Goal: Task Accomplishment & Management: Manage account settings

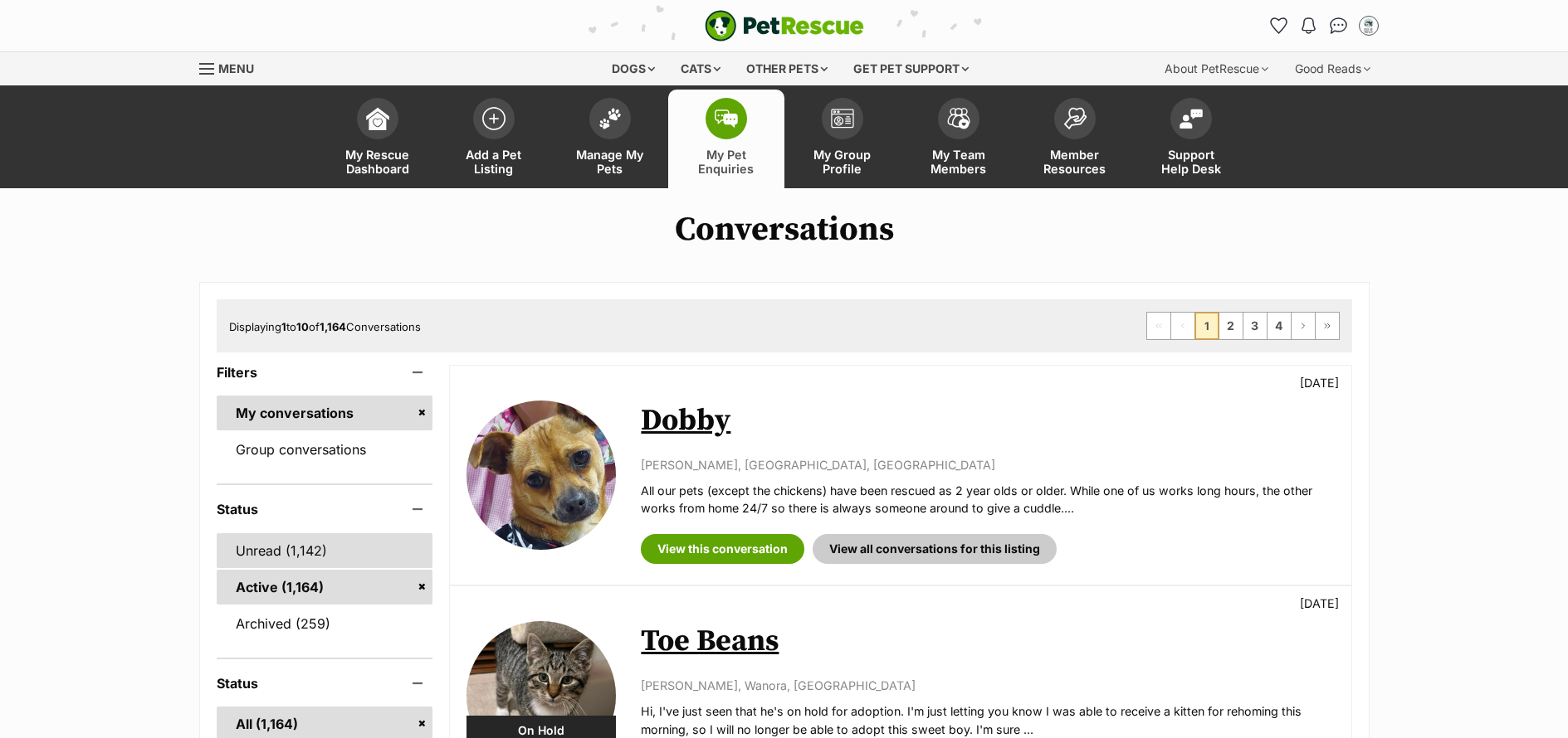
click at [252, 562] on link "Unread (1,142)" at bounding box center [324, 551] width 216 height 34
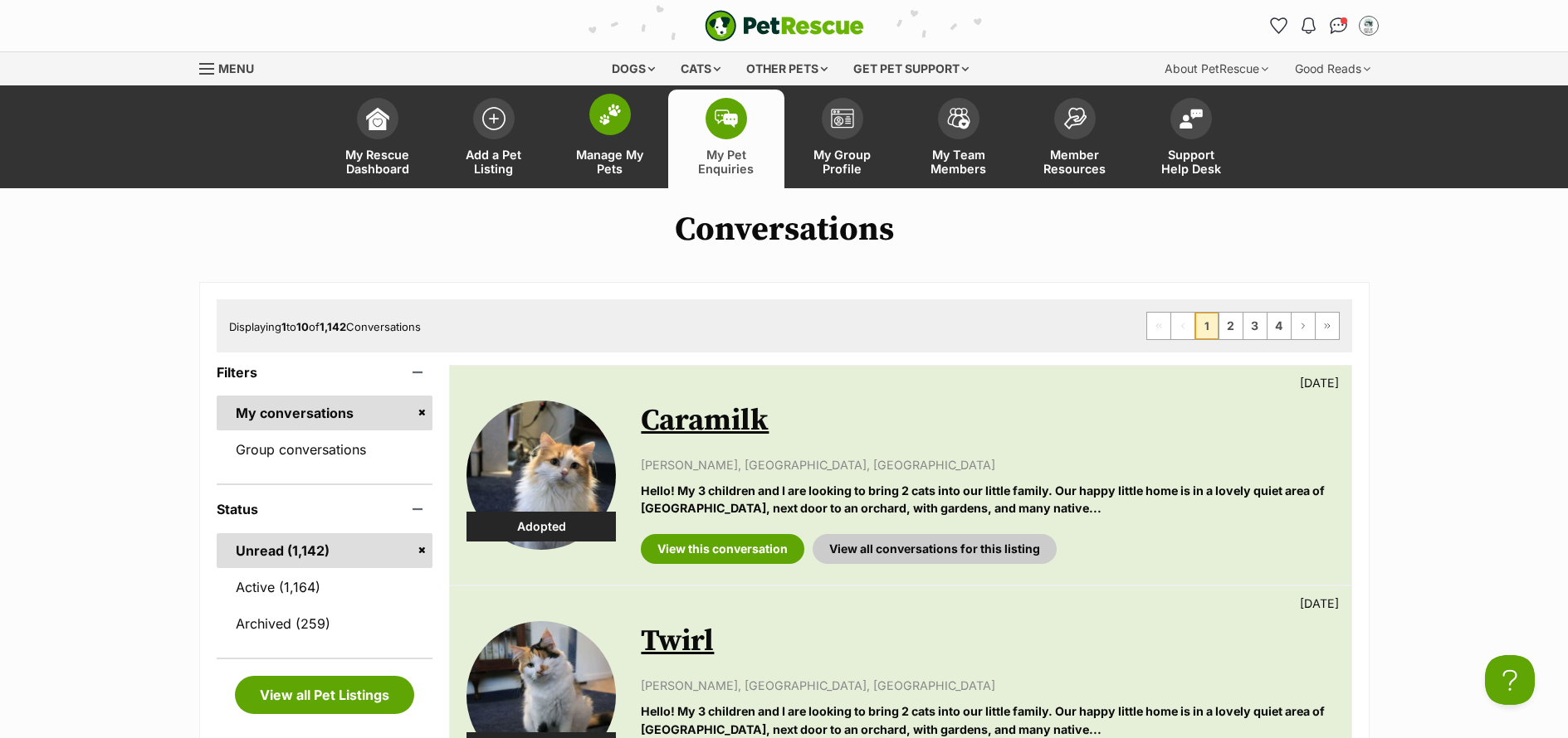
click at [612, 158] on span "Manage My Pets" at bounding box center [610, 161] width 74 height 28
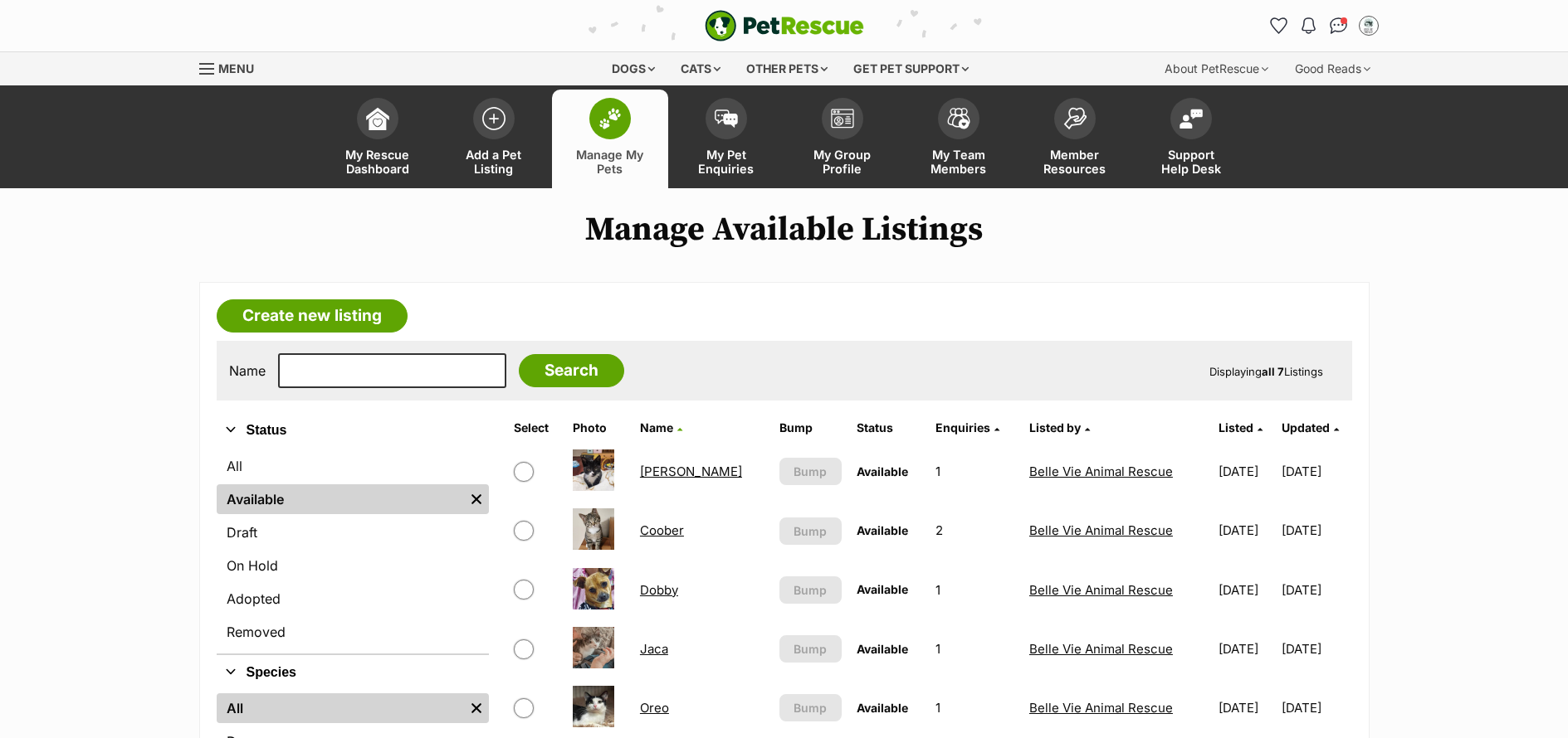
click at [659, 477] on link "Alice" at bounding box center [690, 471] width 102 height 15
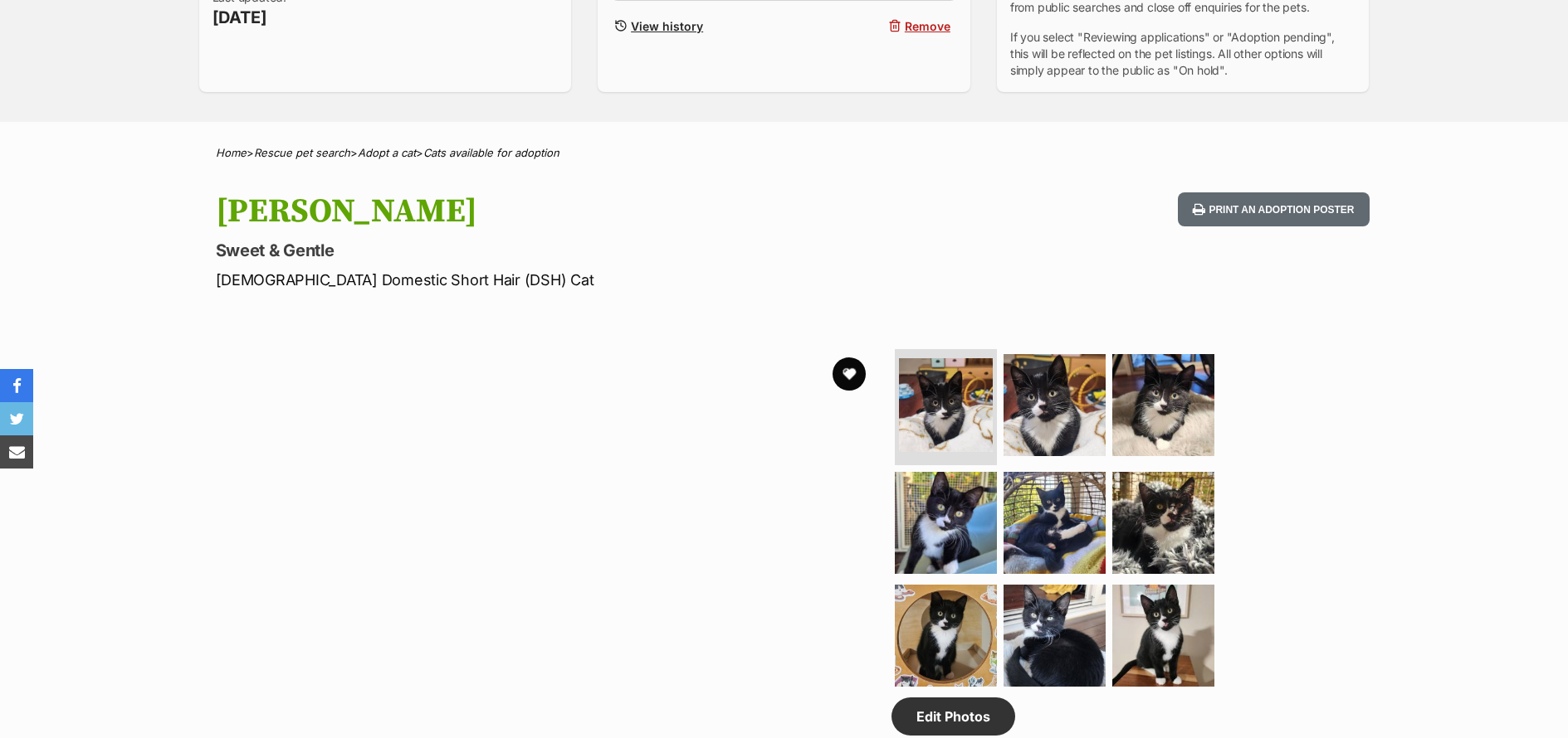
scroll to position [855, 0]
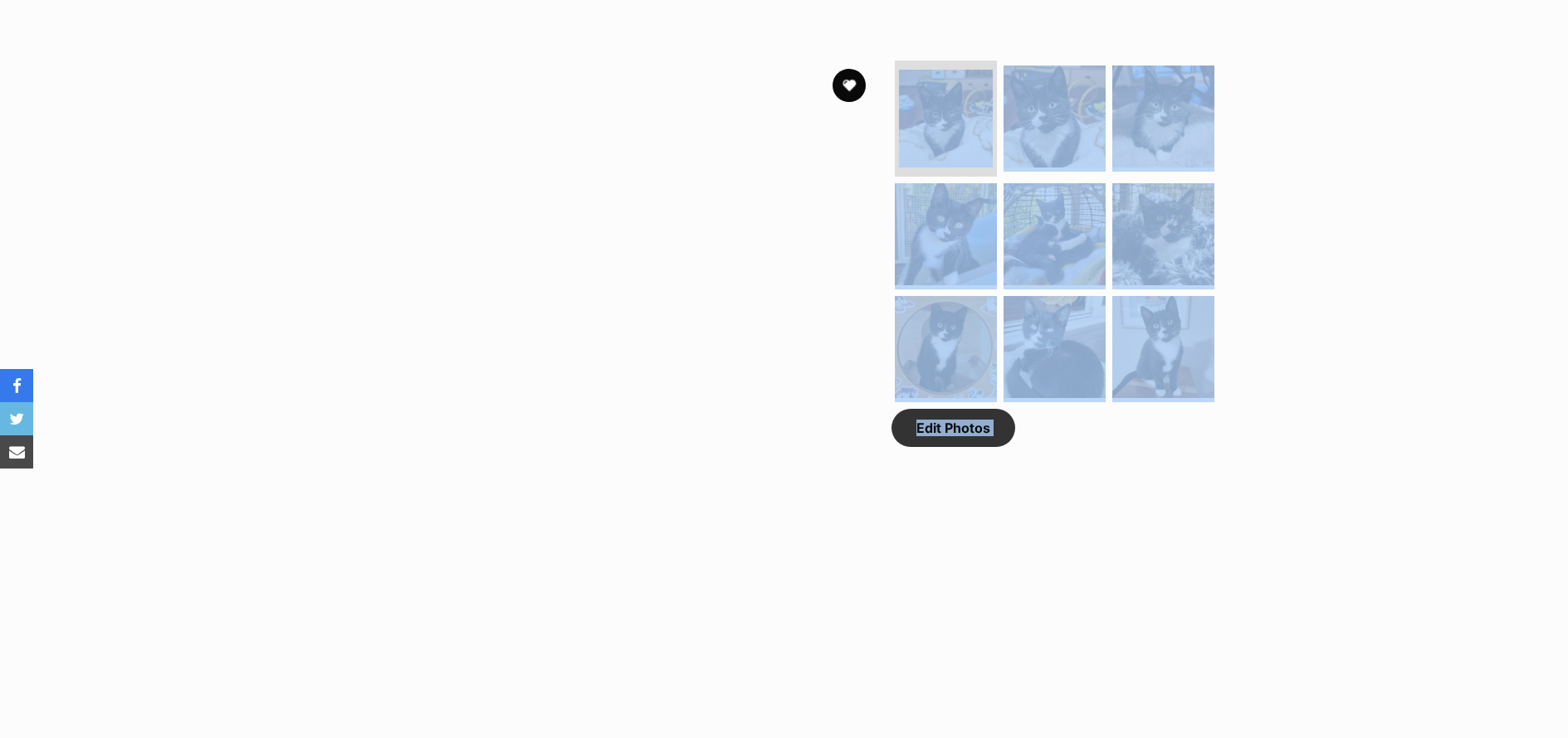
drag, startPoint x: 324, startPoint y: 436, endPoint x: 202, endPoint y: 379, distance: 134.7
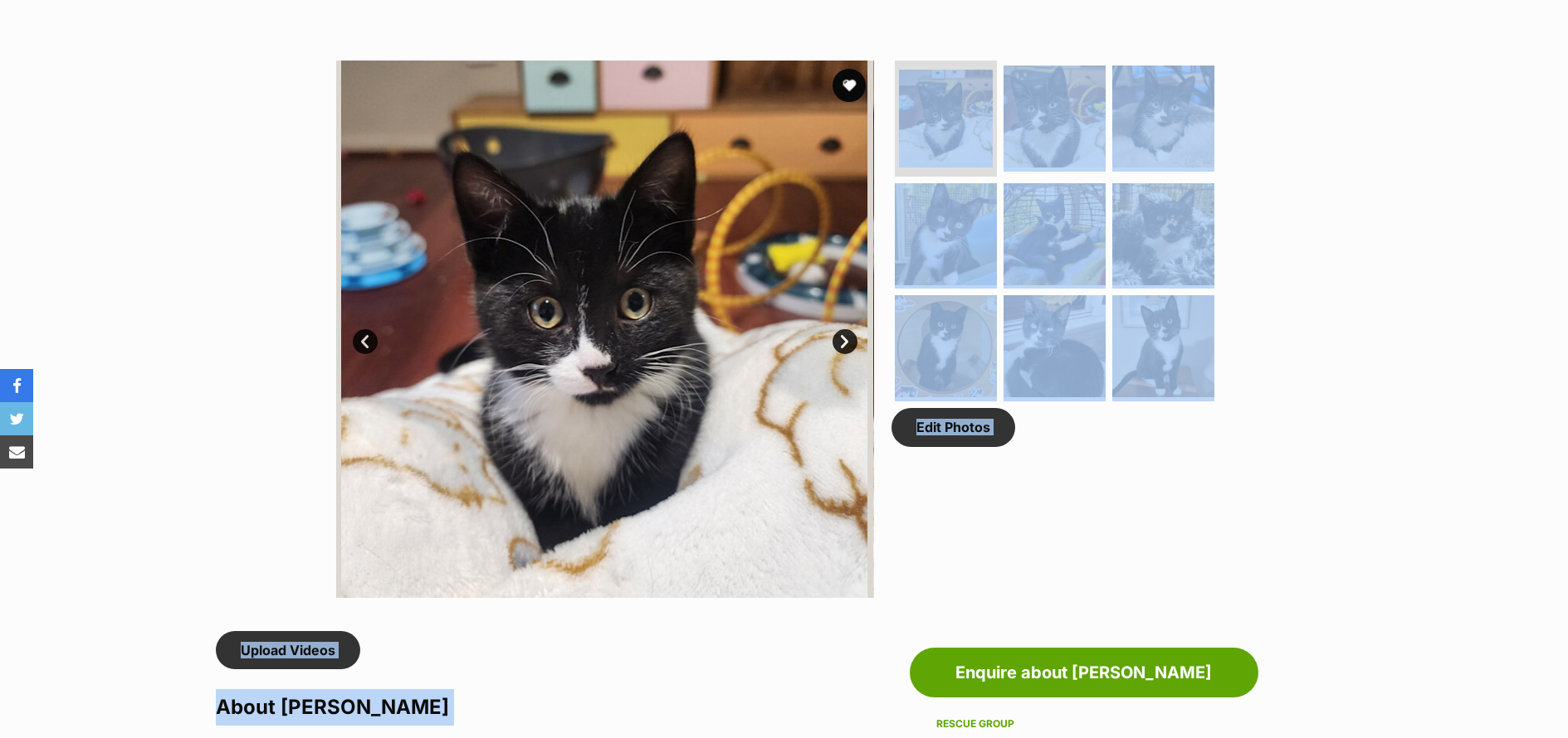
click at [1188, 510] on div "Edit Photos" at bounding box center [1062, 330] width 341 height 538
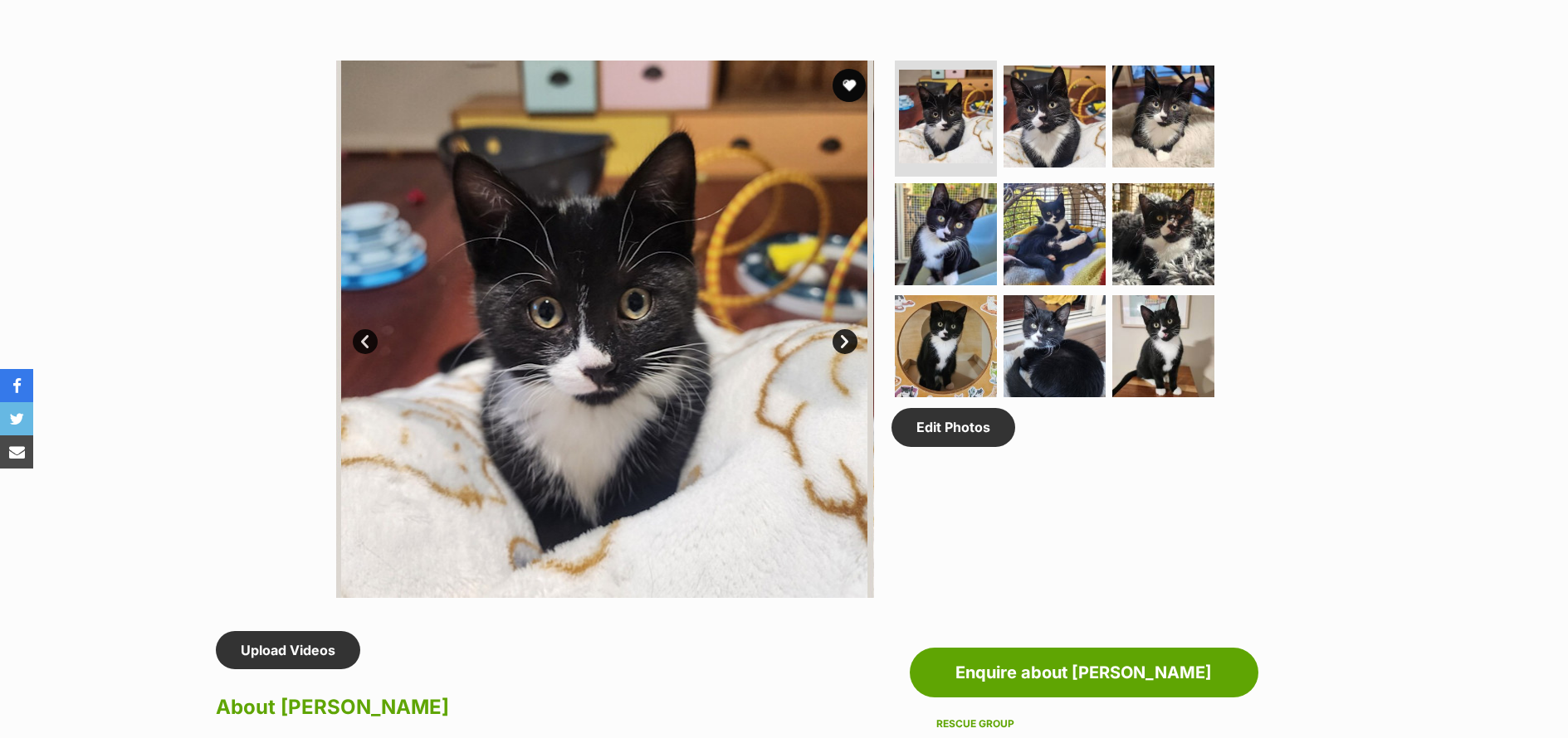
click at [1188, 510] on div "Edit Photos" at bounding box center [1062, 330] width 341 height 538
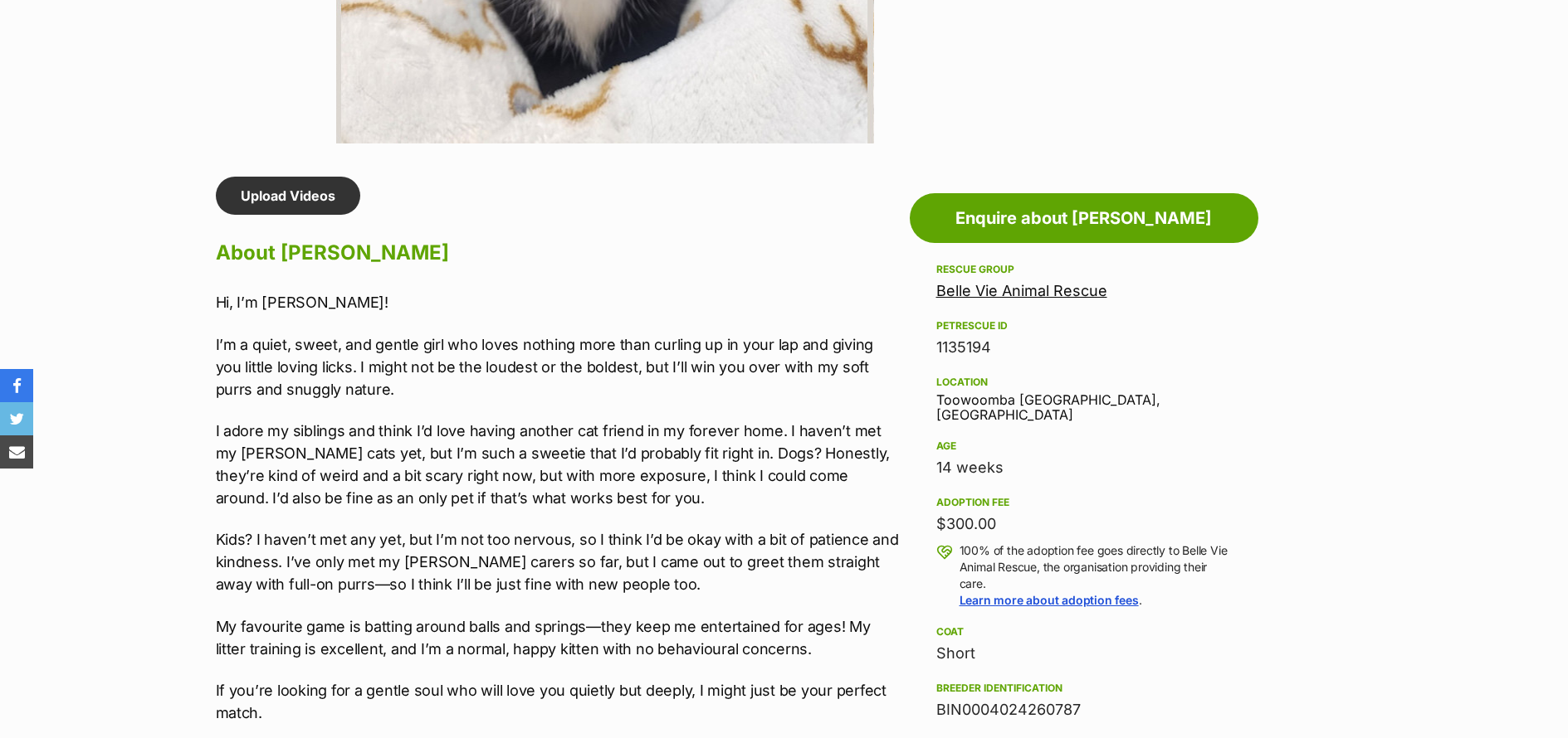
scroll to position [1386, 0]
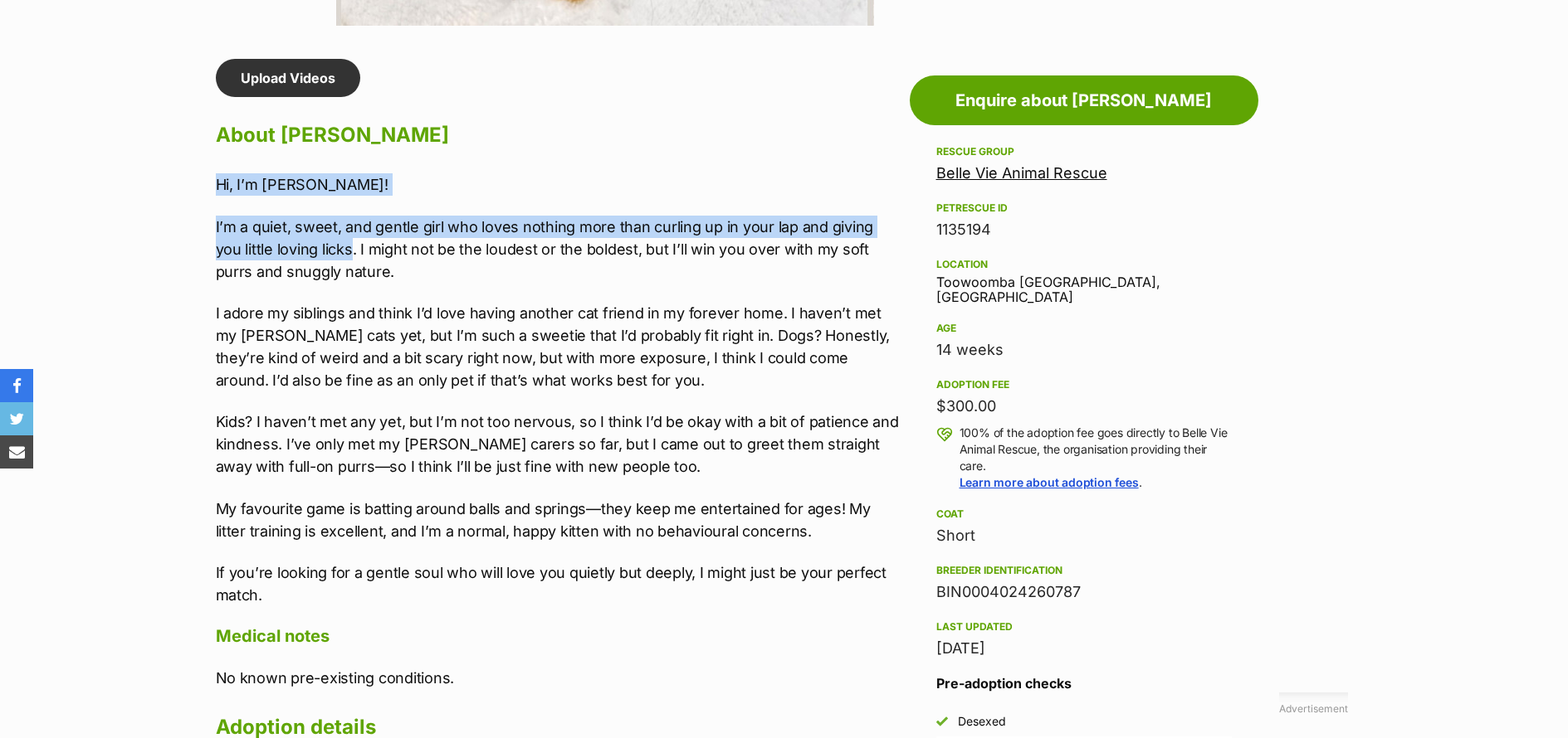
drag, startPoint x: 323, startPoint y: 246, endPoint x: 212, endPoint y: 182, distance: 128.1
click at [212, 182] on div "Upload Videos About Alice Hi, I’m Alice! I’m a quiet, sweet, and gentle girl wh…" at bounding box center [550, 647] width 702 height 1178
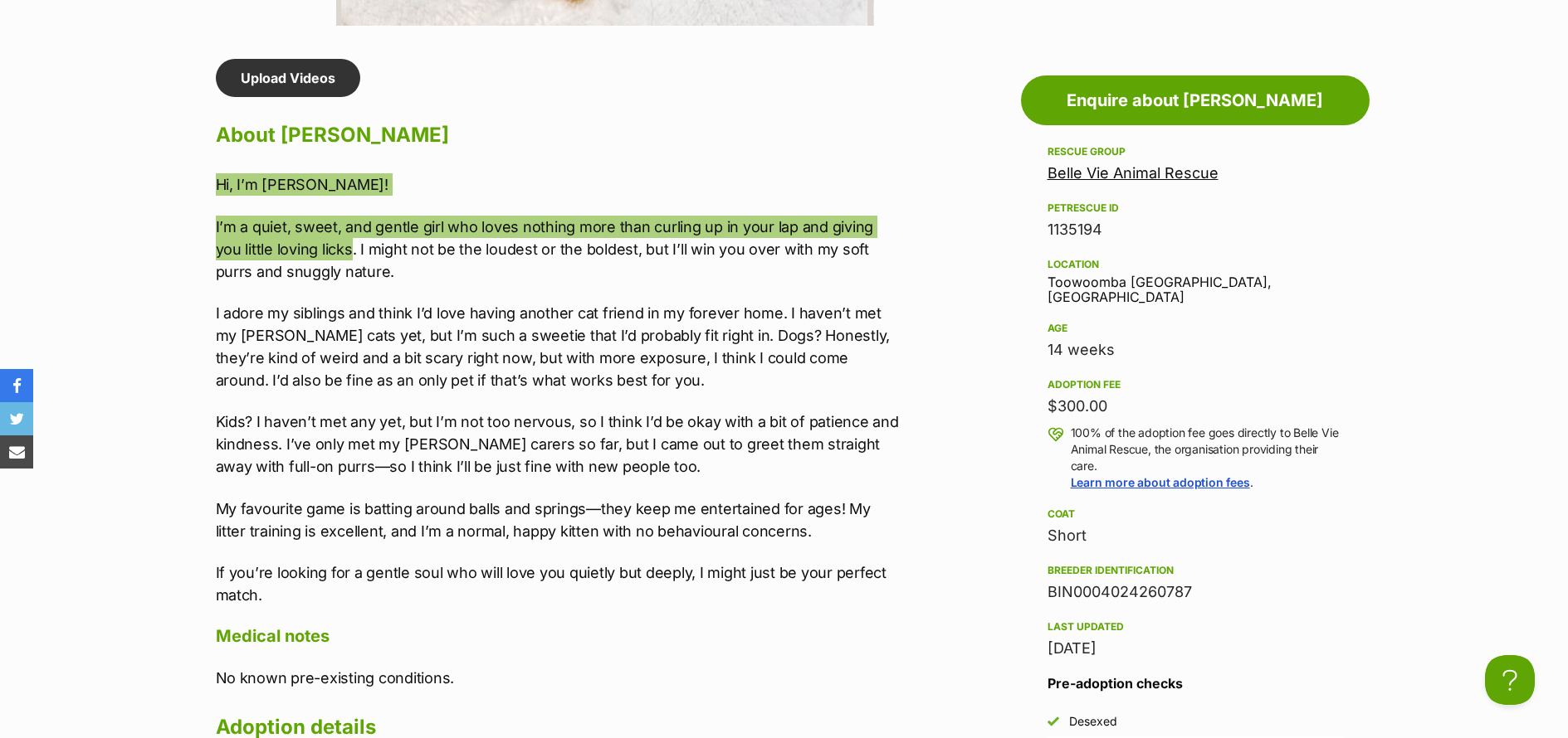
scroll to position [0, 0]
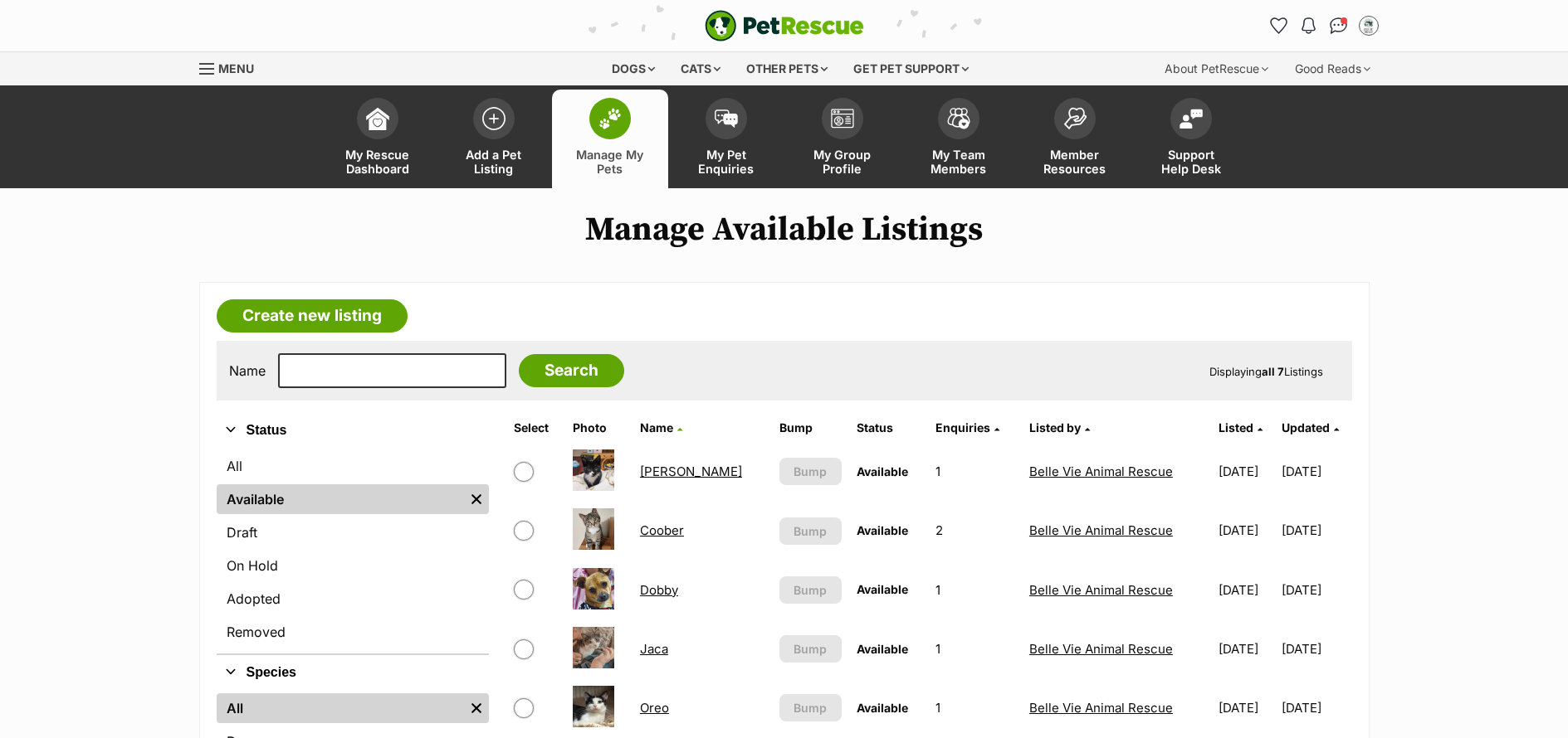
click at [678, 533] on link "Coober" at bounding box center [661, 530] width 44 height 15
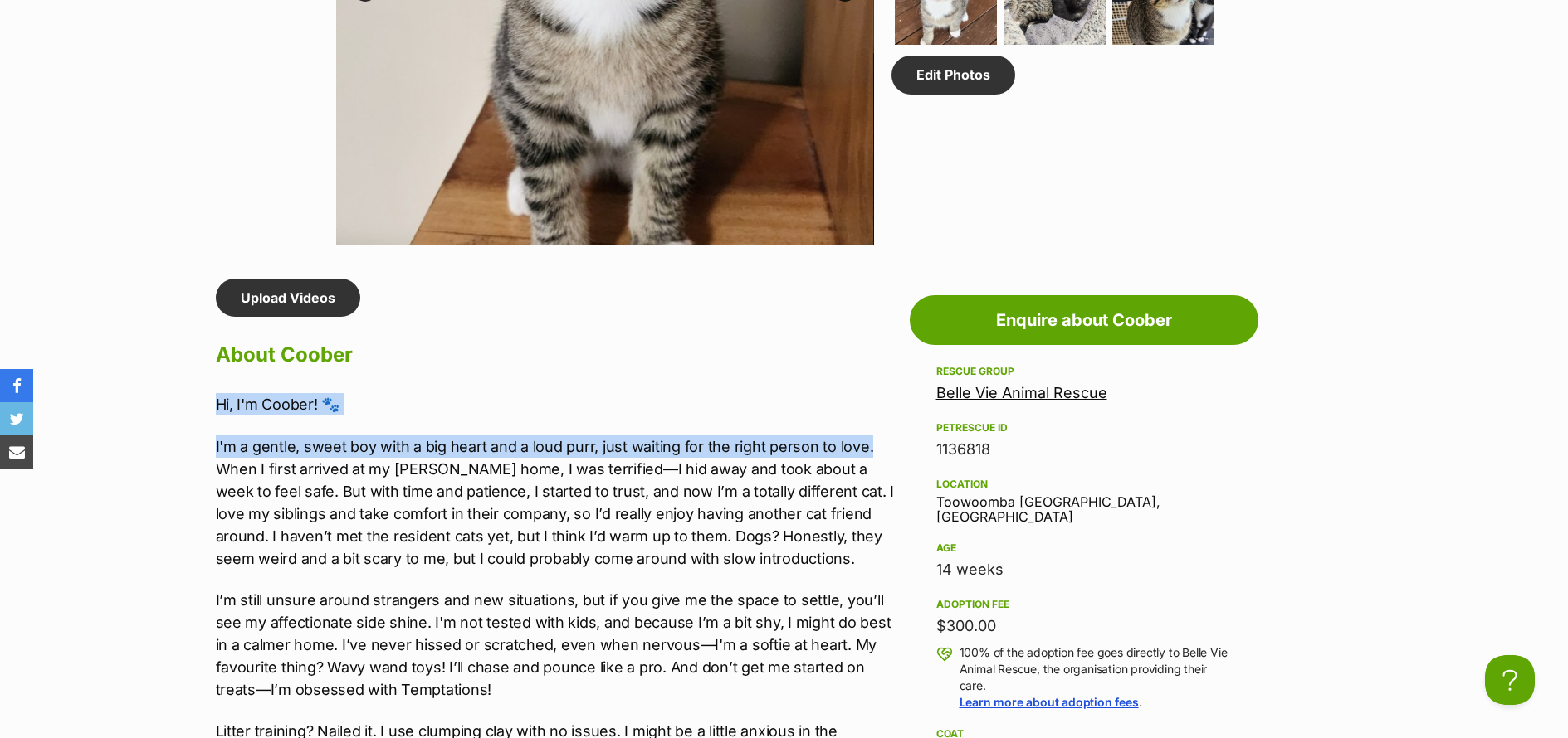
drag, startPoint x: 750, startPoint y: 428, endPoint x: 202, endPoint y: 395, distance: 549.0
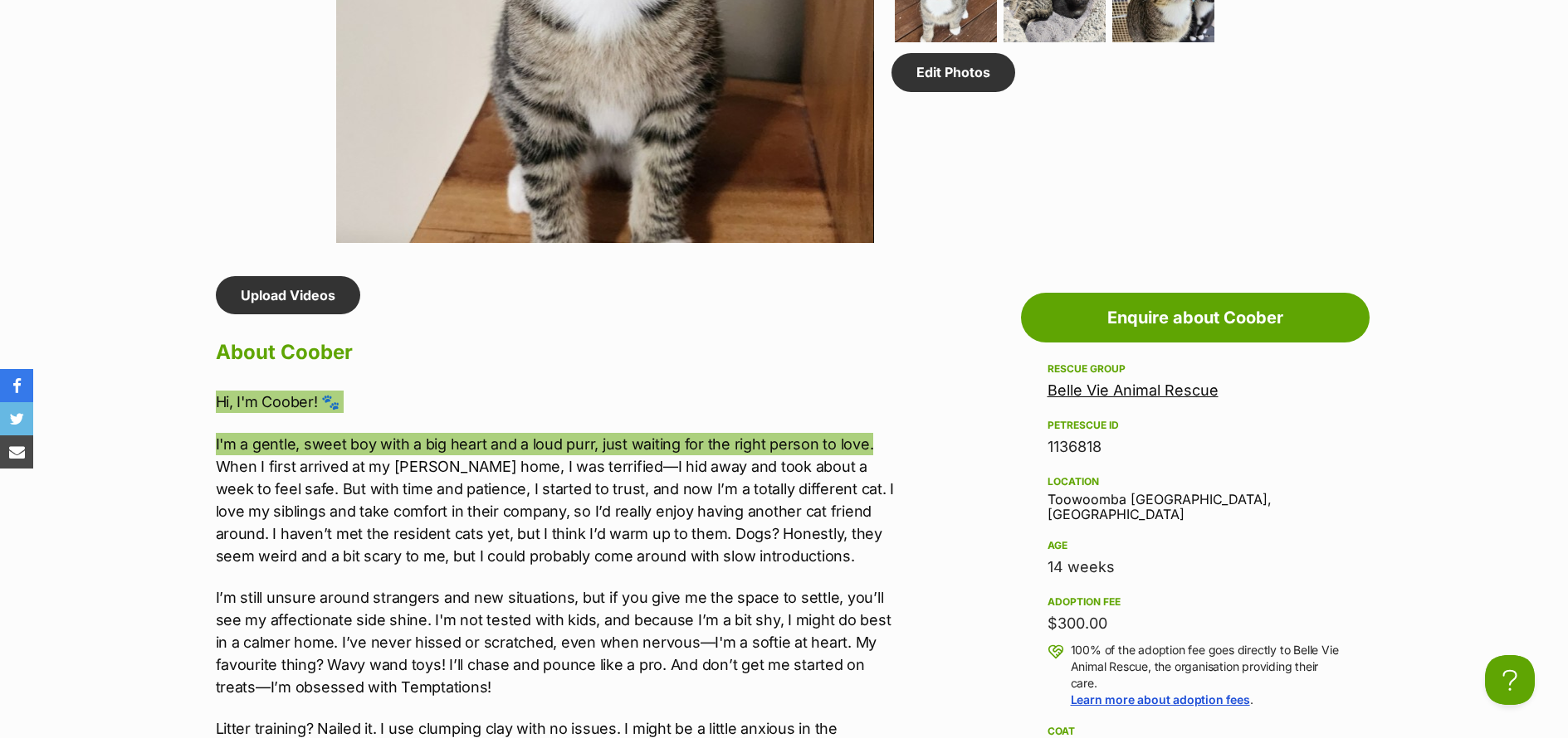
scroll to position [1170, 0]
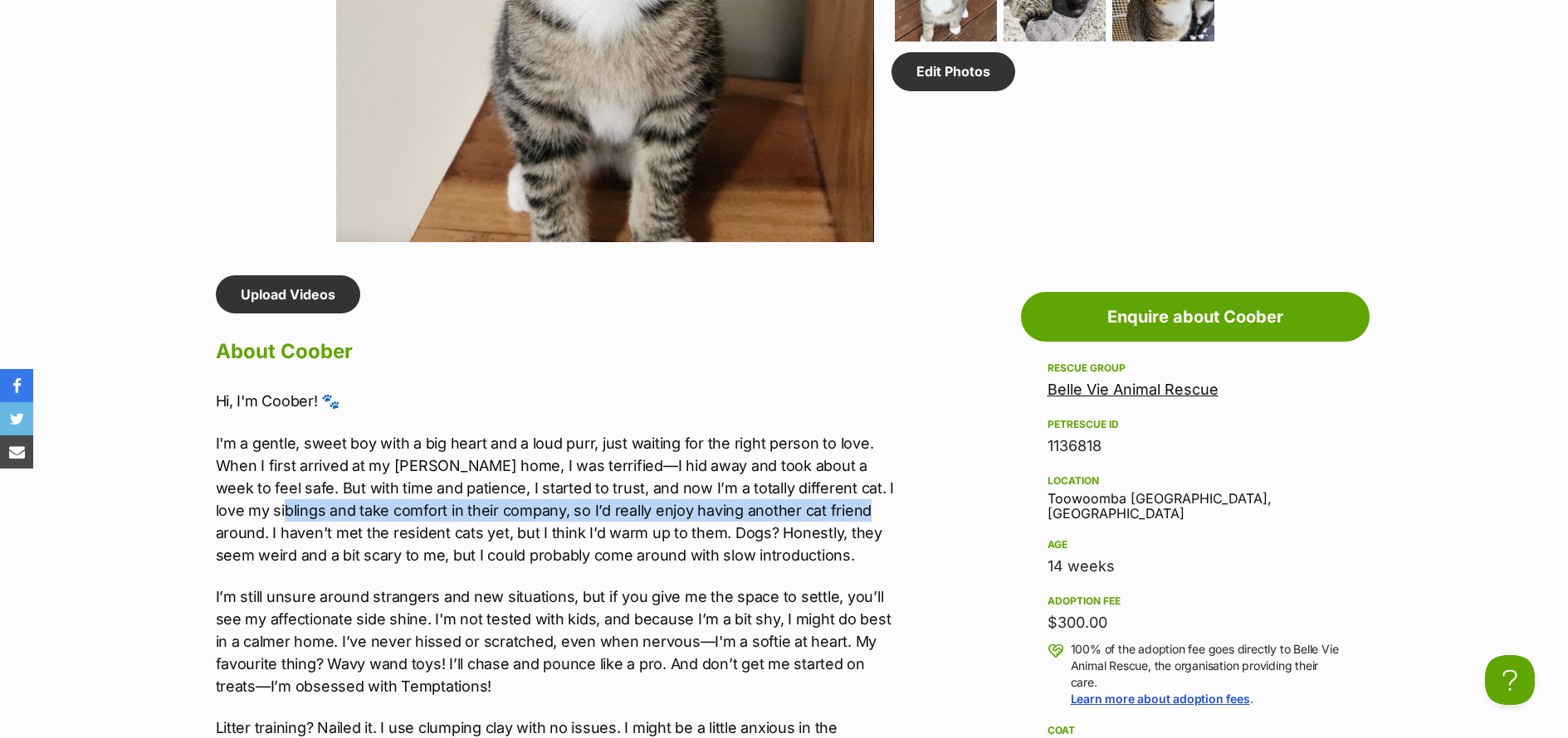
drag, startPoint x: 862, startPoint y: 510, endPoint x: 273, endPoint y: 506, distance: 589.0
click at [273, 506] on p "I'm a gentle, sweet boy with a big heart and a loud purr, just waiting for the …" at bounding box center [558, 499] width 686 height 134
copy p "and take comfort in their company, so I’d really enjoy having another cat frien…"
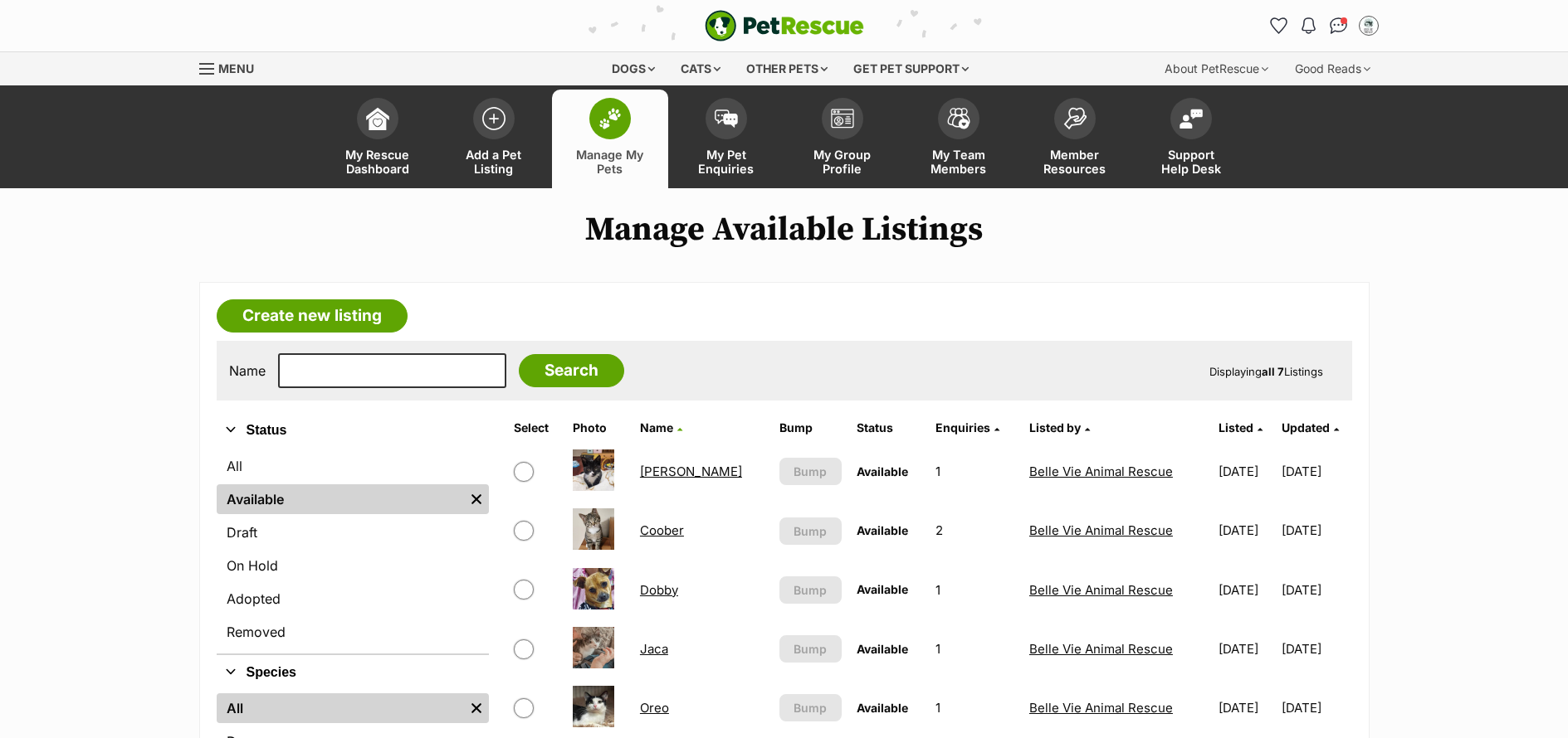
click at [657, 654] on link "Jaca" at bounding box center [653, 648] width 28 height 15
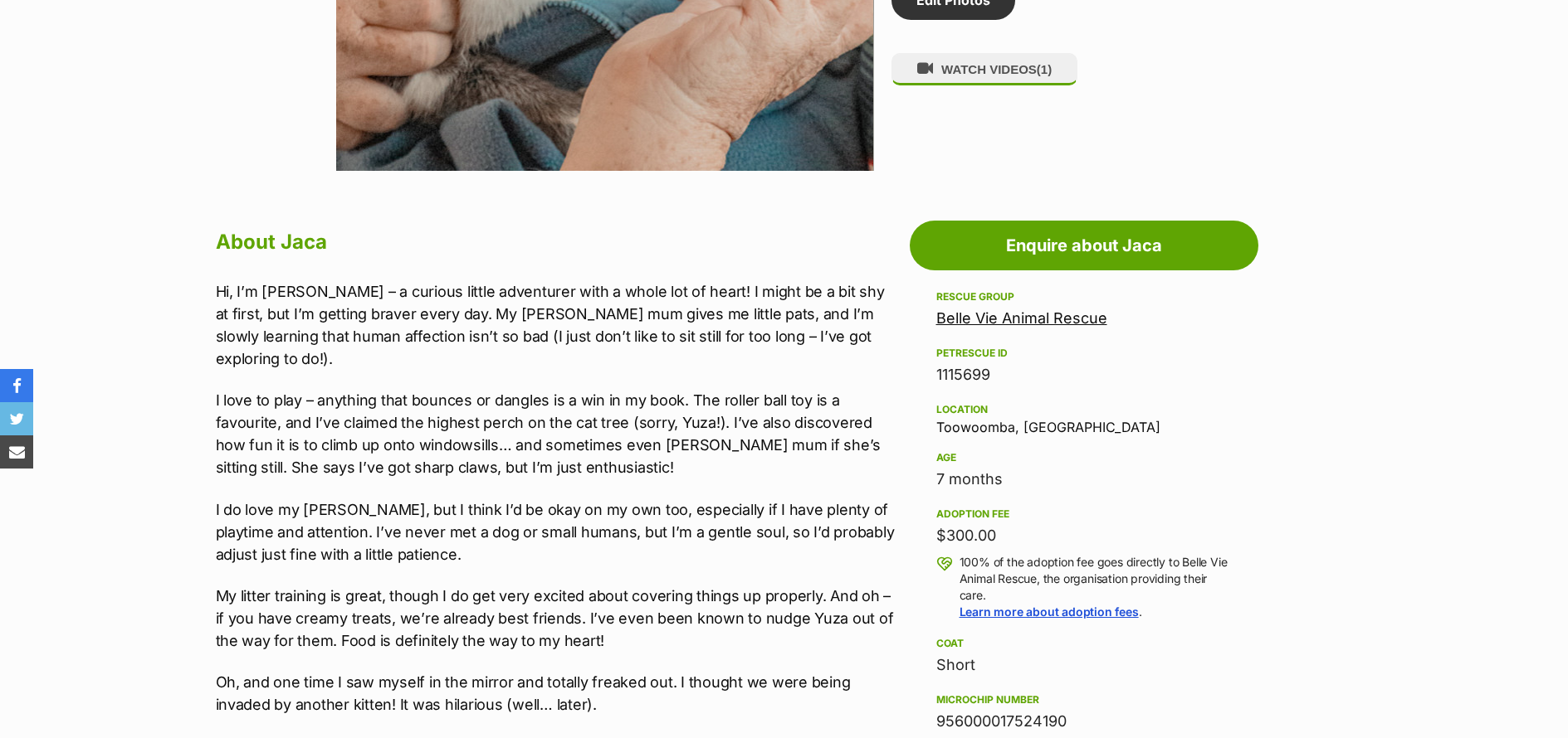
scroll to position [1301, 0]
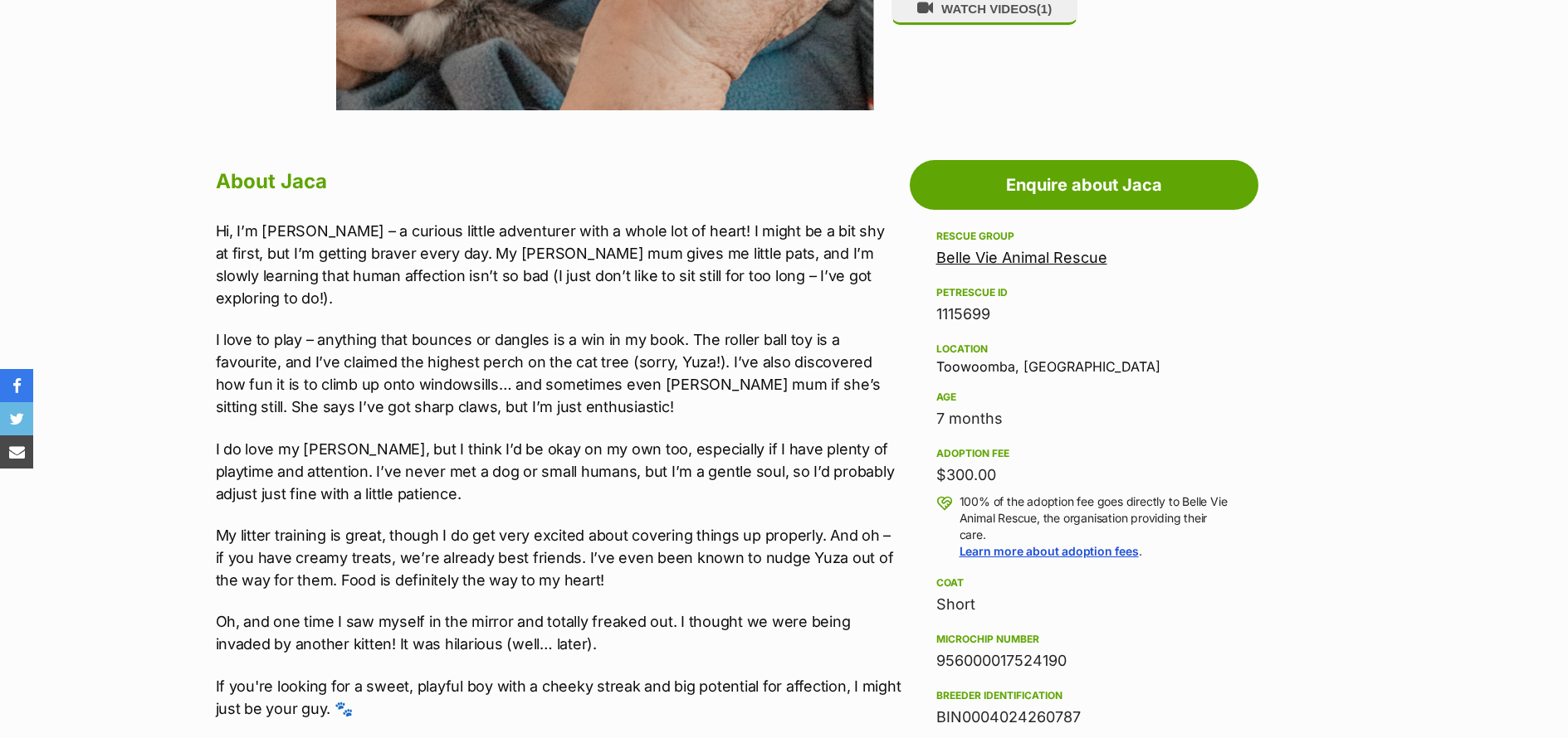
click at [633, 235] on p "Hi, I’m Jaca – a curious little adventurer with a whole lot of heart! I might b…" at bounding box center [558, 264] width 686 height 90
drag, startPoint x: 659, startPoint y: 233, endPoint x: 209, endPoint y: 225, distance: 450.1
click at [345, 248] on p "Hi, I’m Jaca – a curious little adventurer with a whole lot of heart! I might b…" at bounding box center [558, 264] width 686 height 90
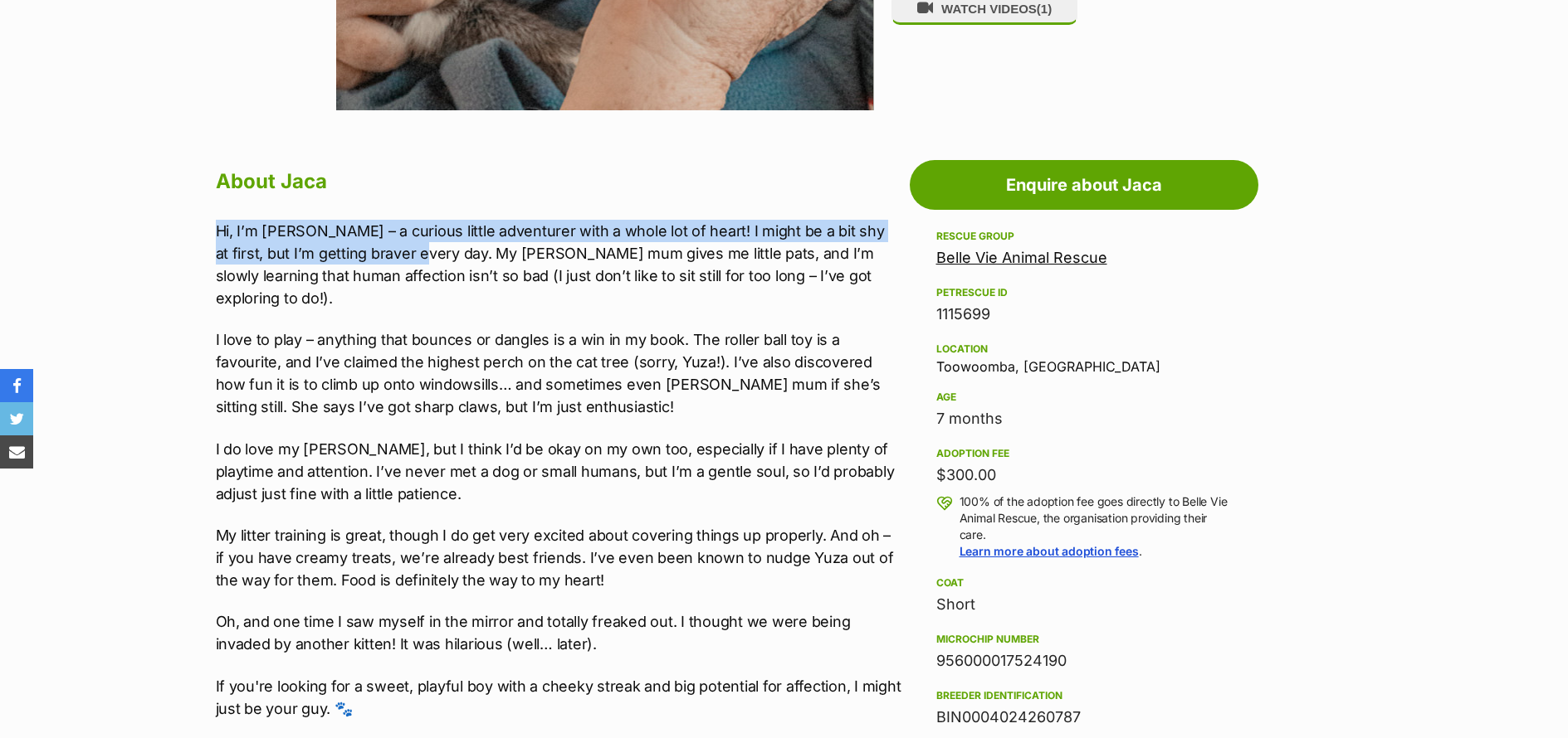
scroll to position [0, 0]
drag, startPoint x: 268, startPoint y: 242, endPoint x: 193, endPoint y: 229, distance: 76.1
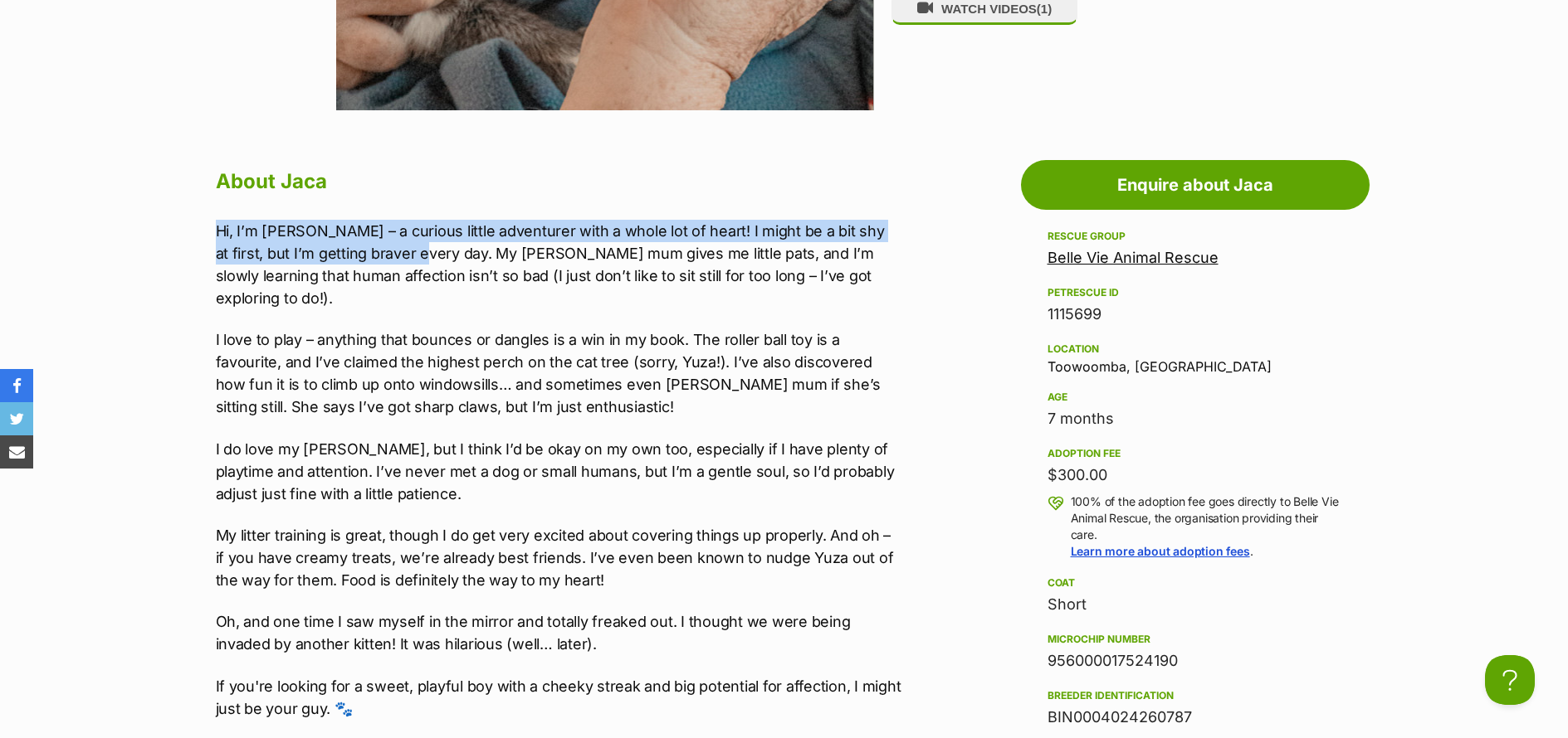
copy p "Hi, I’m Jaca – a curious little adventurer with a whole lot of heart! I might b…"
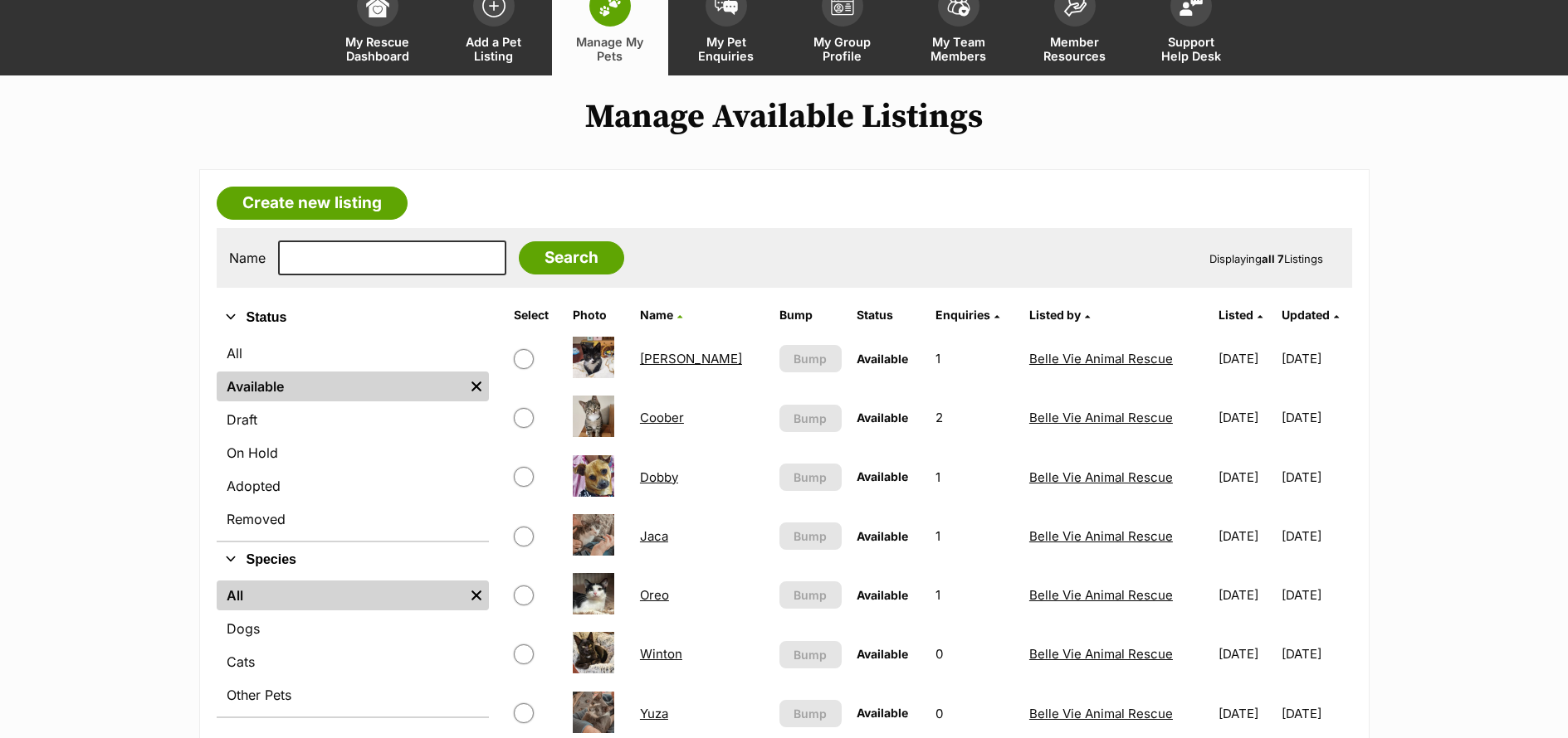
scroll to position [153, 0]
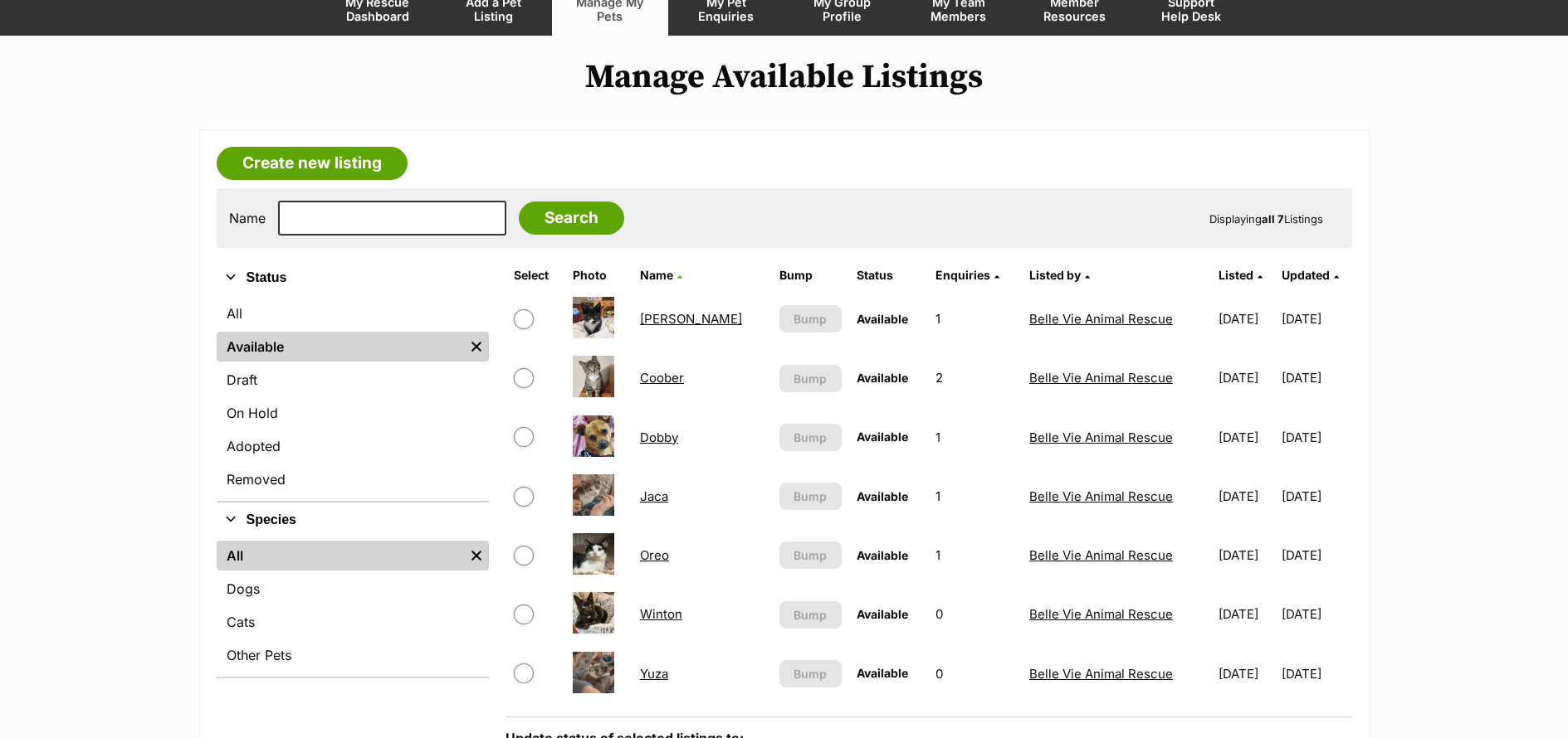
click at [659, 555] on link "Oreo" at bounding box center [654, 555] width 29 height 15
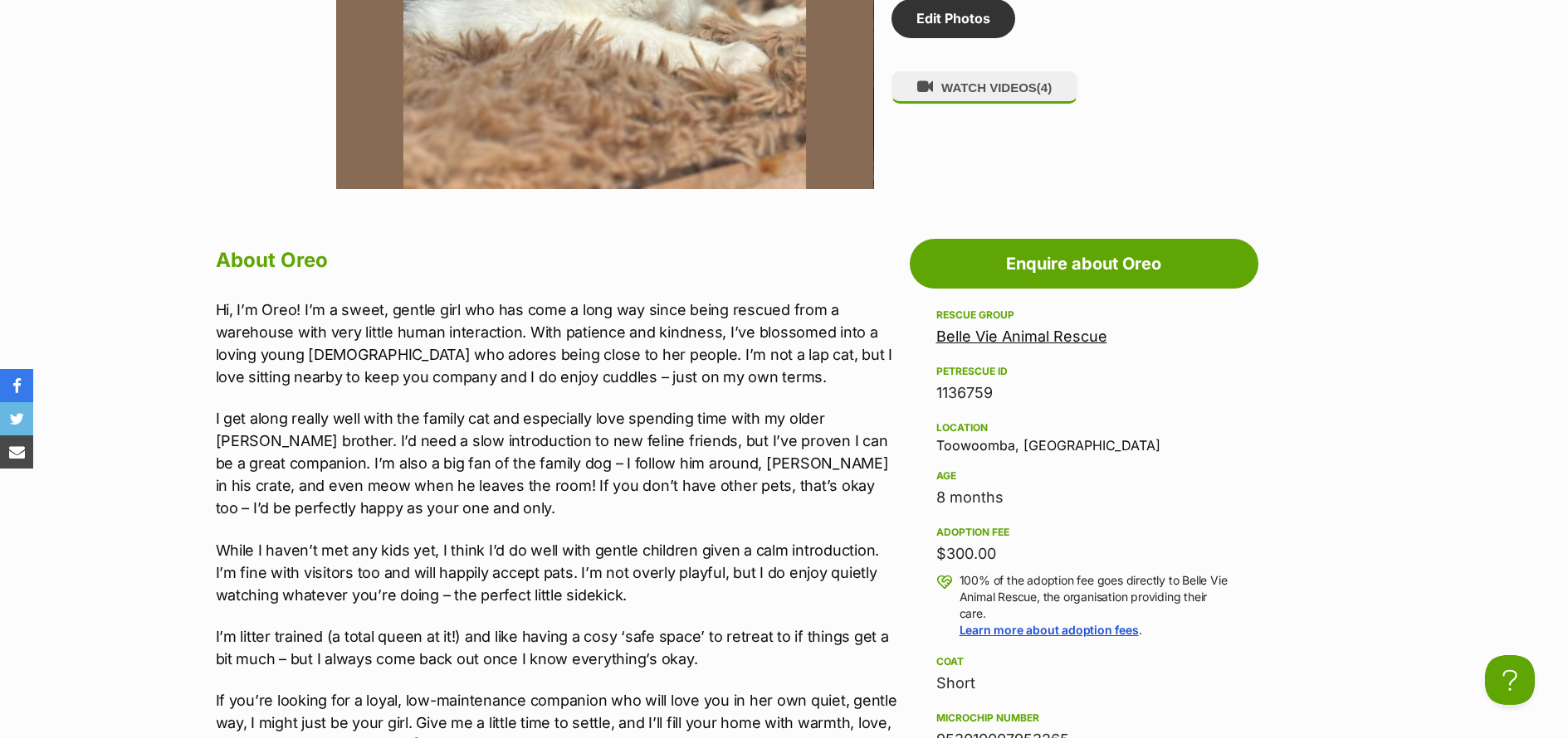
click at [738, 369] on p "Hi, I’m Oreo! I’m a sweet, gentle girl who has come a long way since being resc…" at bounding box center [558, 343] width 686 height 90
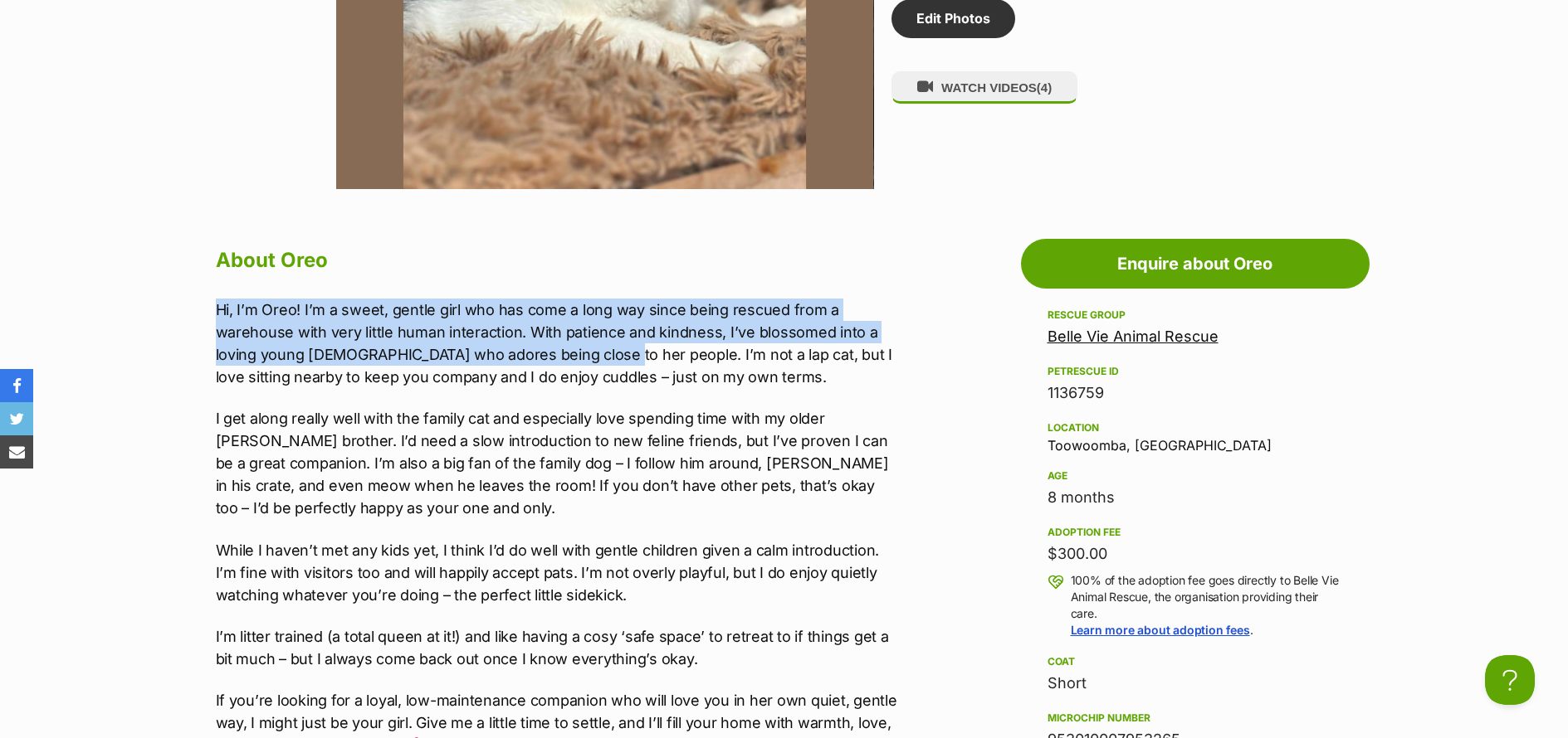
drag, startPoint x: 602, startPoint y: 358, endPoint x: 203, endPoint y: 315, distance: 401.3
copy p "Hi, I’m Oreo! I’m a sweet, gentle girl who has come a long way since being resc…"
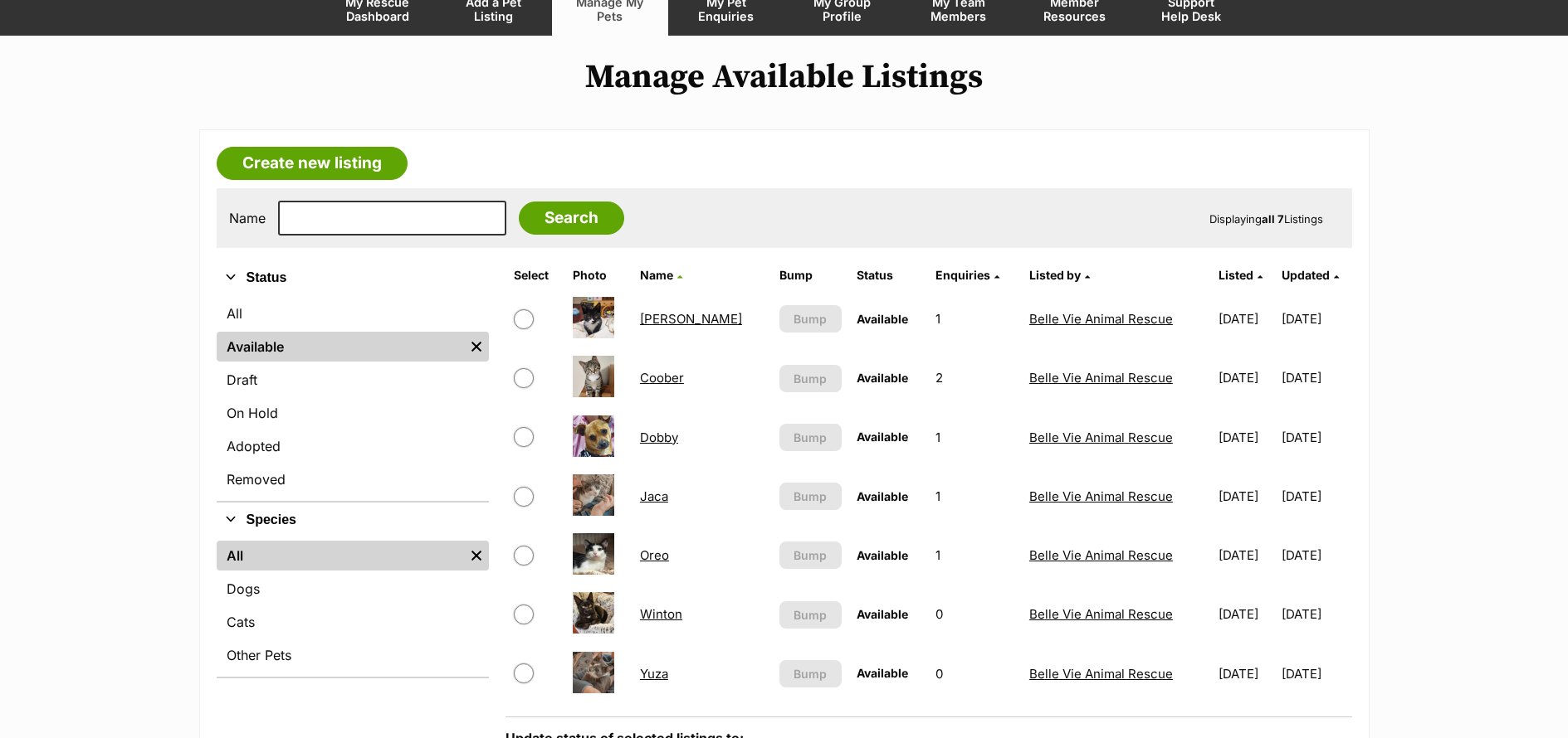
click at [669, 618] on link "Winton" at bounding box center [660, 614] width 43 height 15
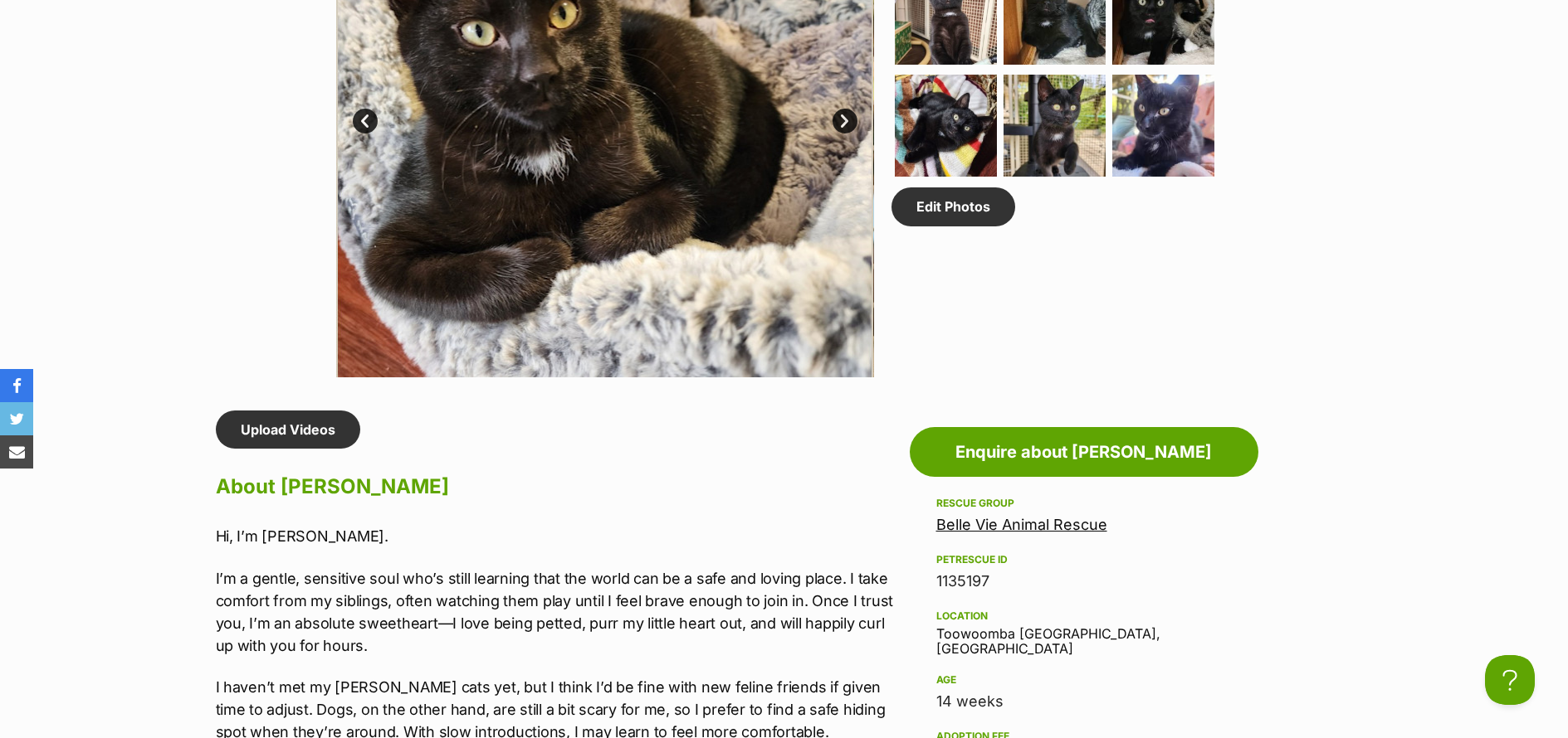
click at [705, 536] on p "Hi, I’m [PERSON_NAME]." at bounding box center [558, 536] width 686 height 23
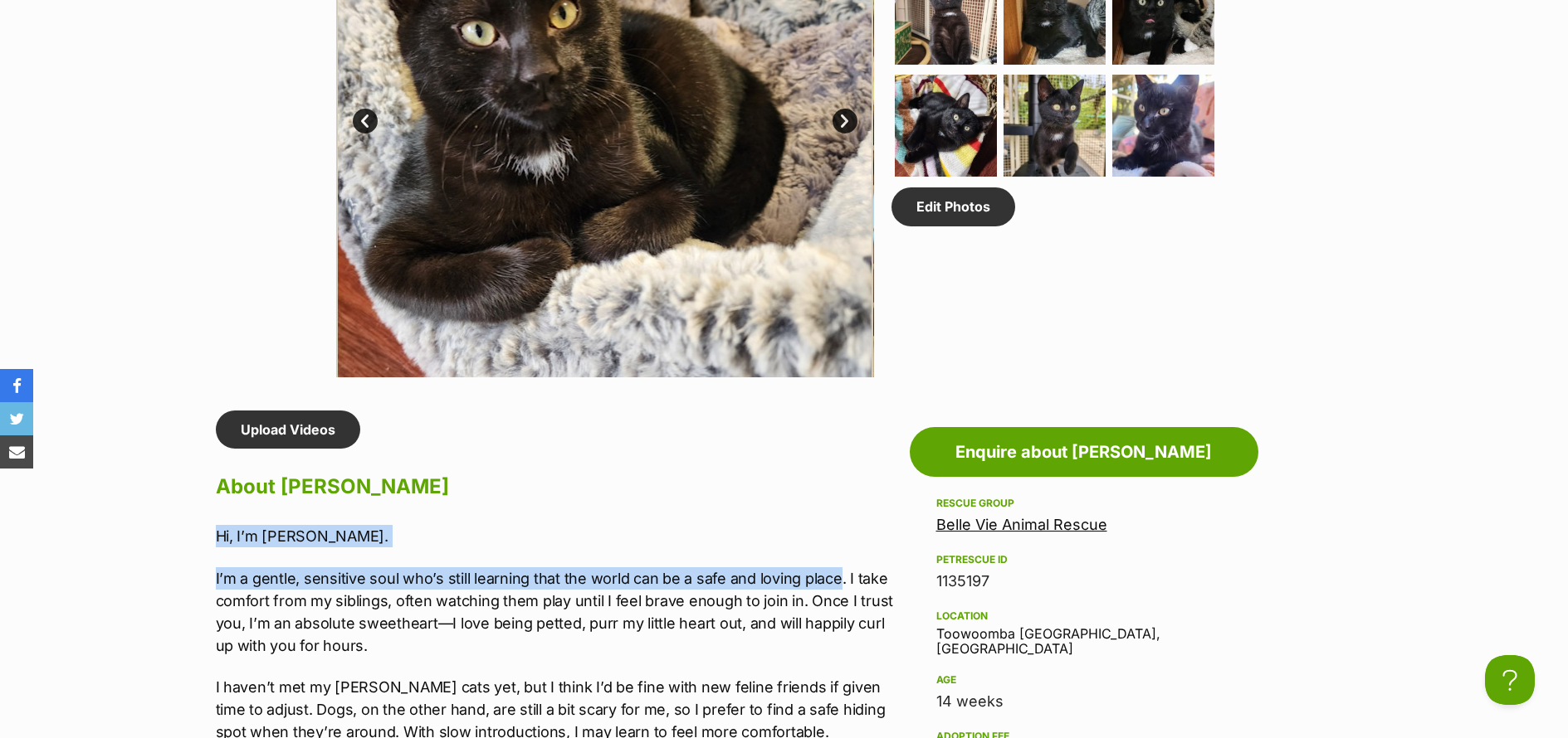
drag, startPoint x: 615, startPoint y: 578, endPoint x: 193, endPoint y: 540, distance: 423.7
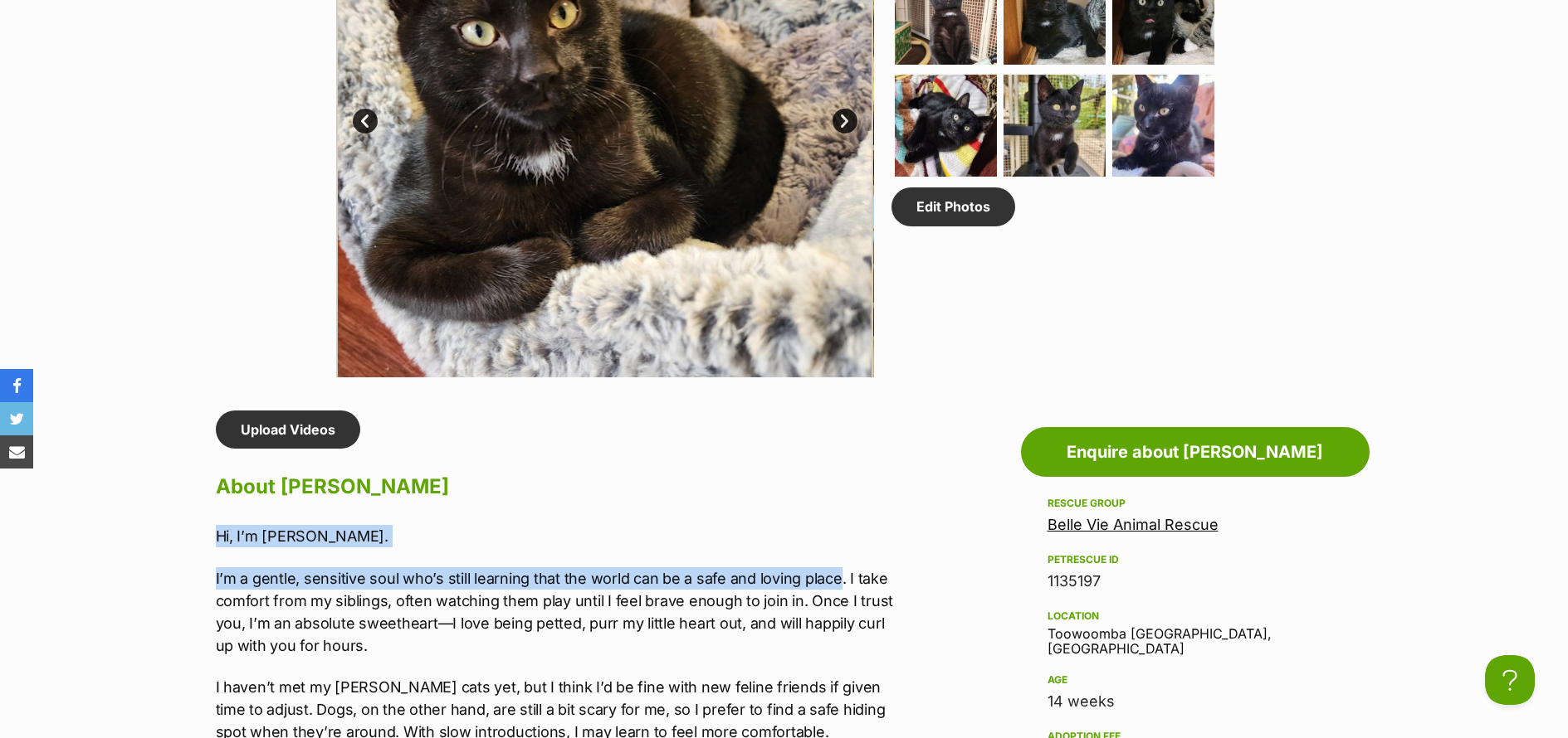
copy div "Hi, I’m Winton. I’m a gentle, sensitive soul who’s still learning that the worl…"
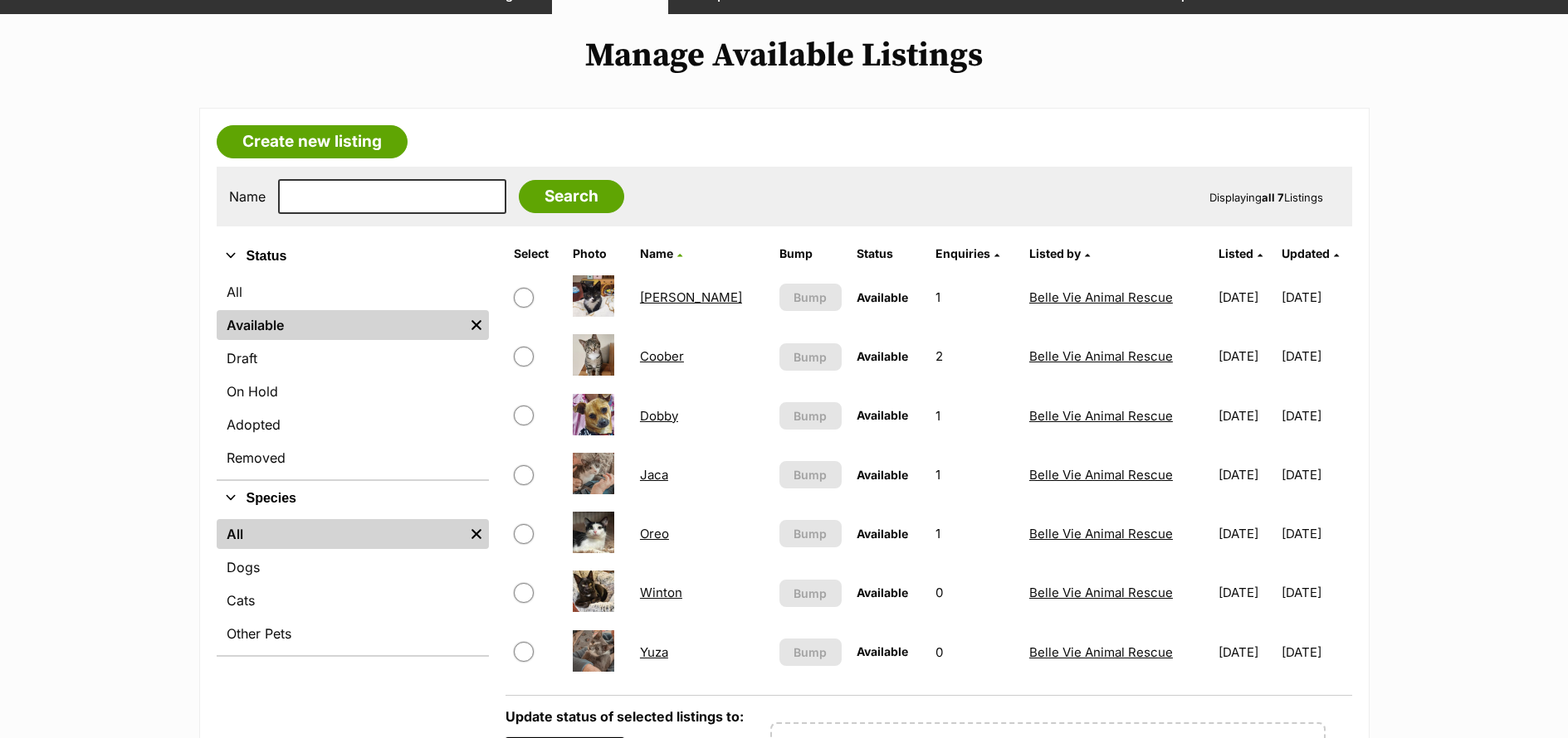
scroll to position [174, 0]
click at [659, 654] on link "Yuza" at bounding box center [653, 652] width 28 height 15
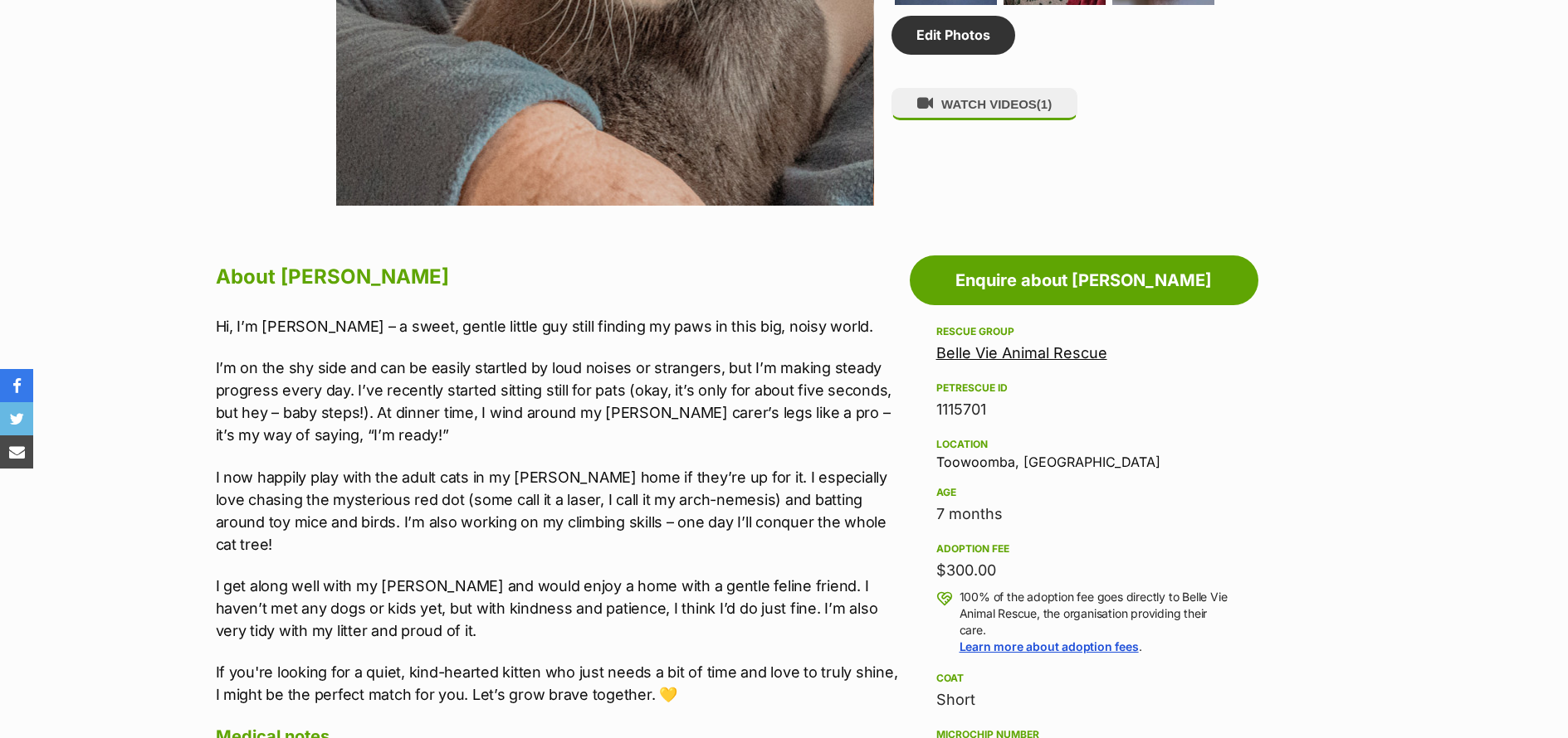
click at [800, 327] on p "Hi, I’m [PERSON_NAME] – a sweet, gentle little guy still finding my paws in thi…" at bounding box center [558, 326] width 686 height 23
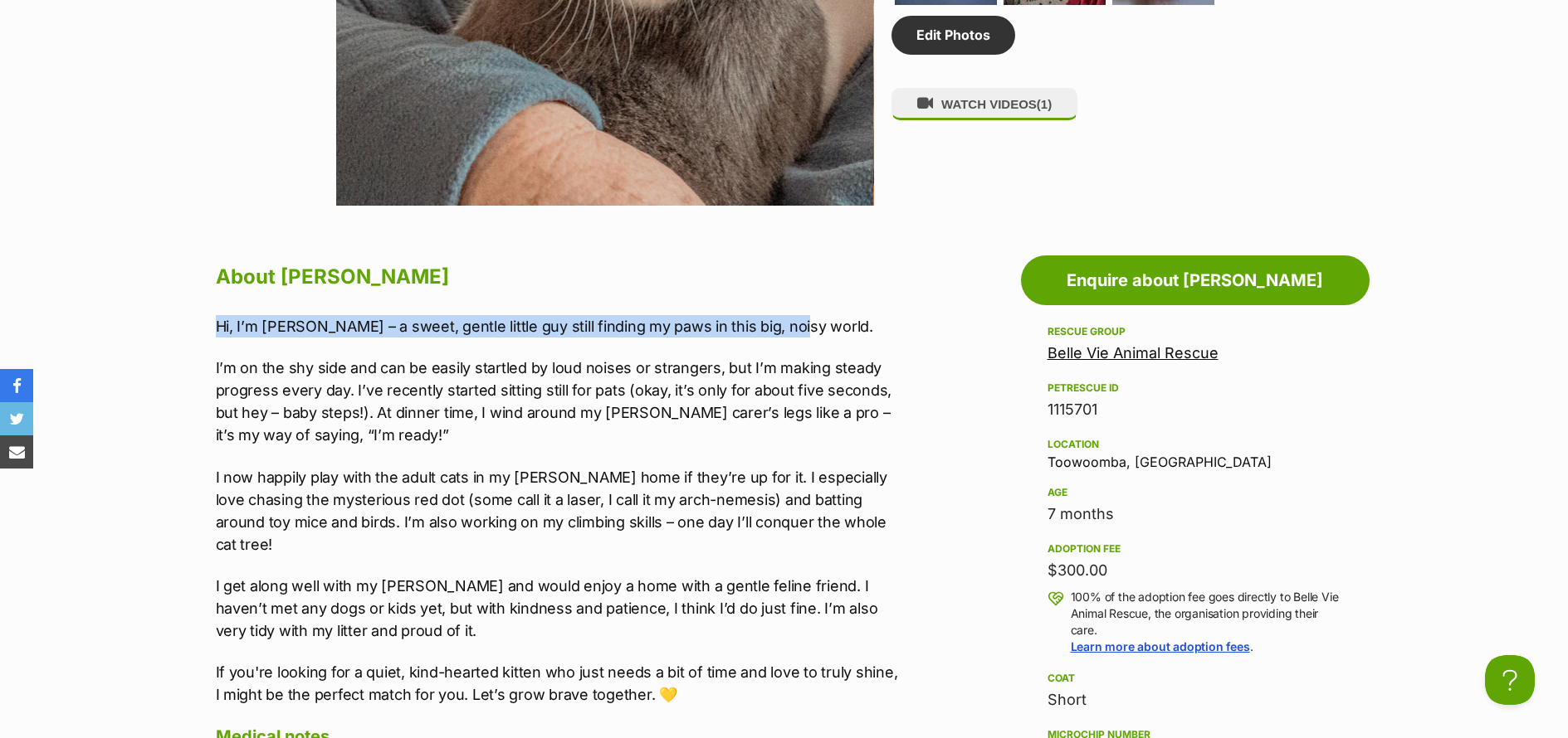
drag, startPoint x: 795, startPoint y: 320, endPoint x: 187, endPoint y: 319, distance: 608.0
copy p "Hi, I’m [PERSON_NAME] – a sweet, gentle little guy still finding my paws in thi…"
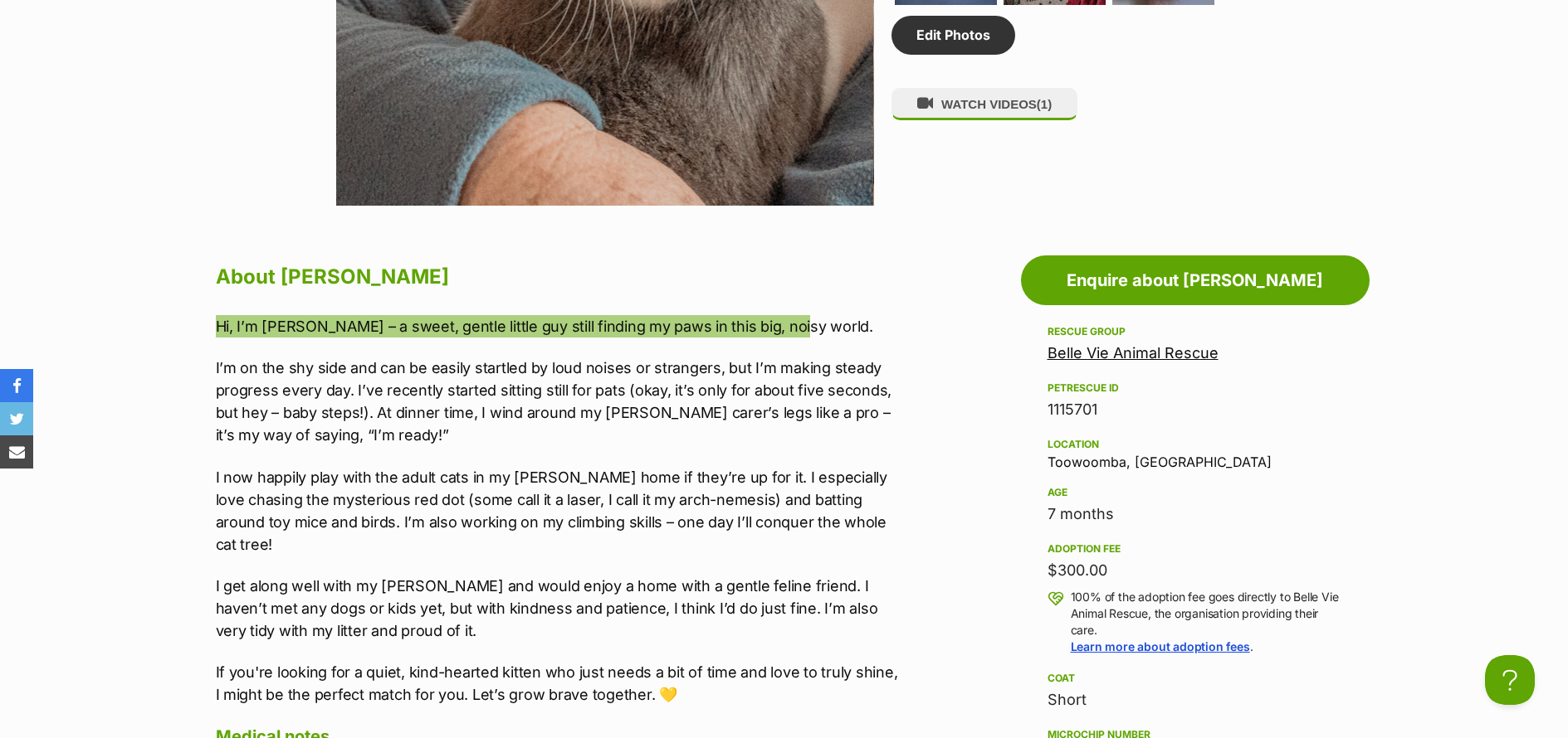
scroll to position [1207, 0]
